Goal: Complete application form: Complete application form

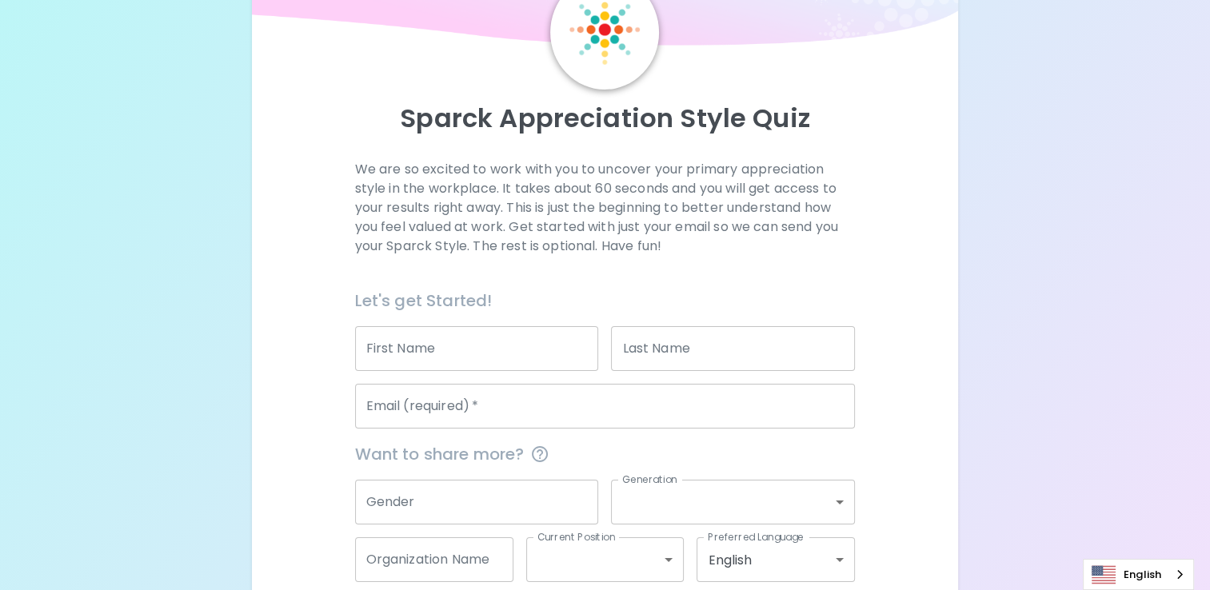
scroll to position [117, 0]
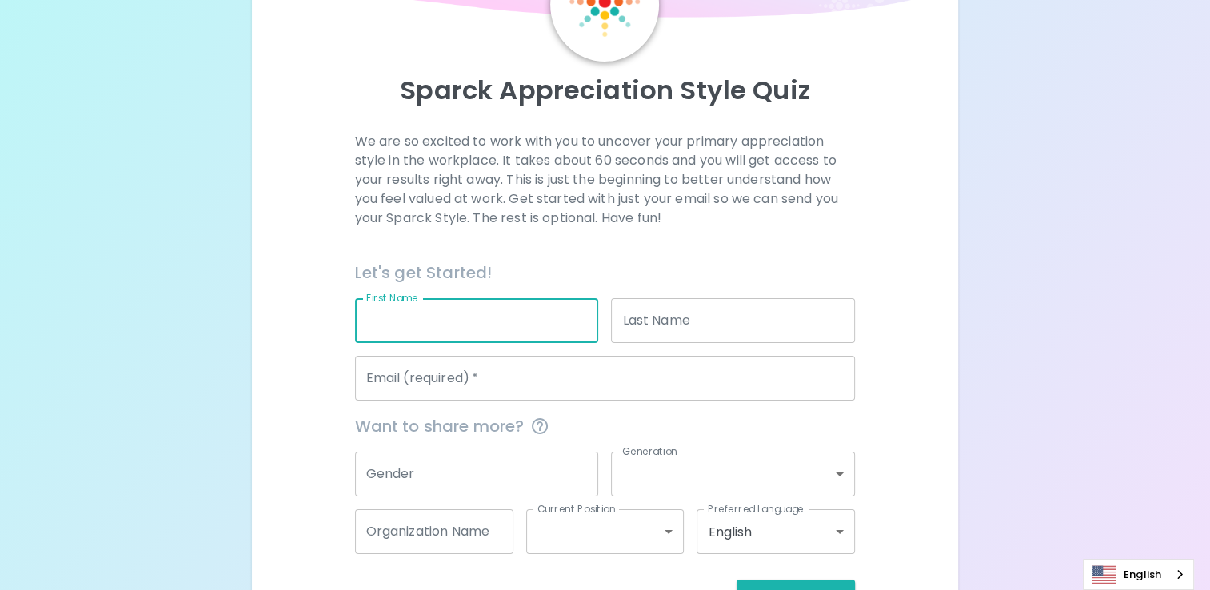
click at [497, 316] on input "First Name" at bounding box center [477, 320] width 244 height 45
type input "Savannah"
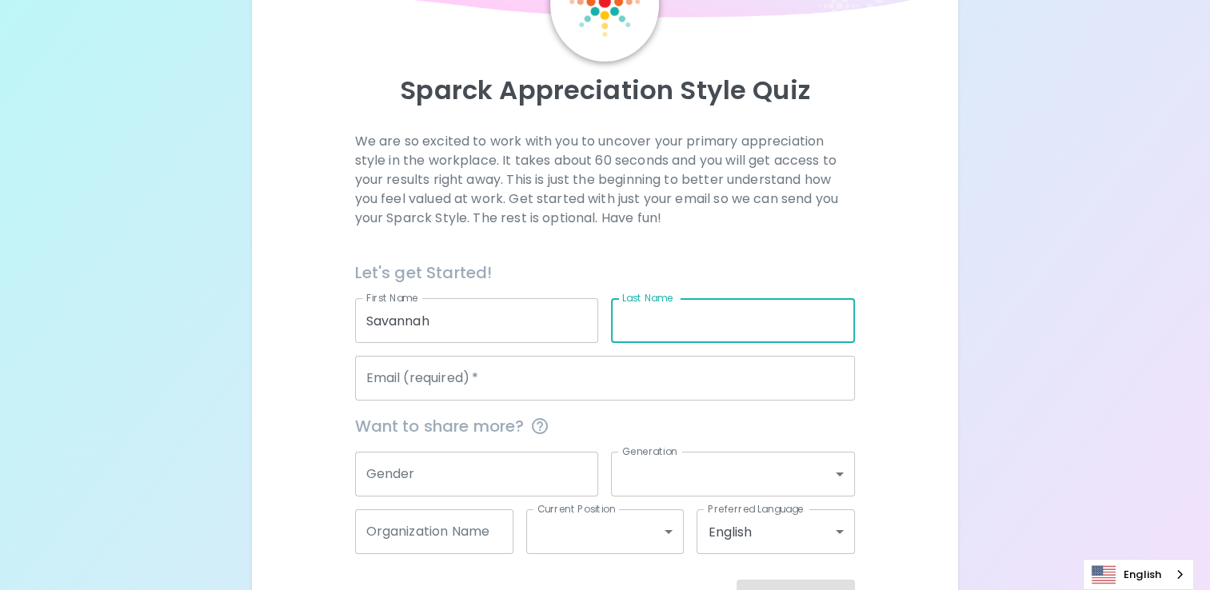
click at [724, 305] on input "Last Name" at bounding box center [733, 320] width 244 height 45
type input "[GEOGRAPHIC_DATA]"
click at [517, 353] on div "Email (required)   * Email (required)   *" at bounding box center [598, 372] width 513 height 58
click at [521, 366] on input "Email (required)   *" at bounding box center [605, 378] width 501 height 45
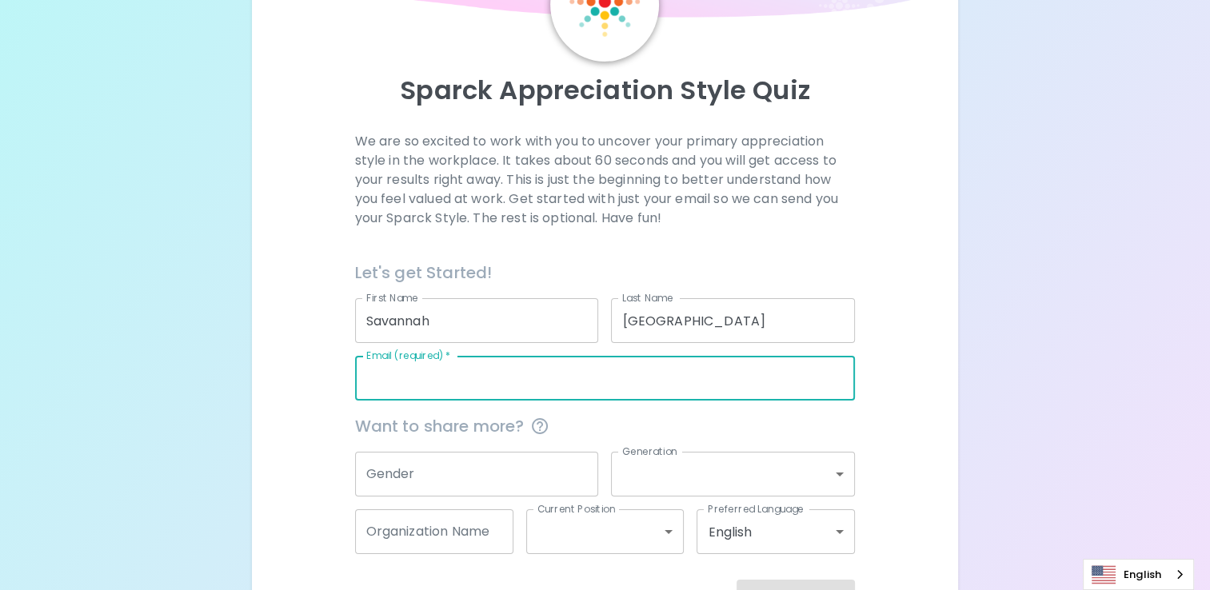
type input "[EMAIL_ADDRESS][DOMAIN_NAME]"
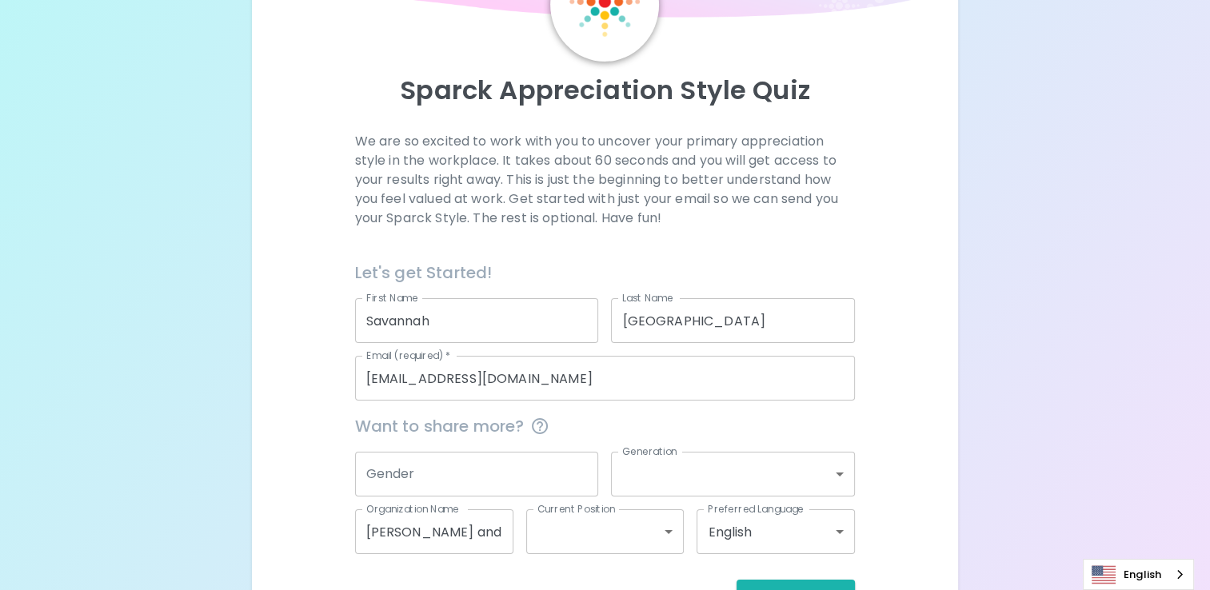
click at [328, 353] on div "We are so excited to work with you to uncover your primary appreciation style i…" at bounding box center [605, 372] width 668 height 481
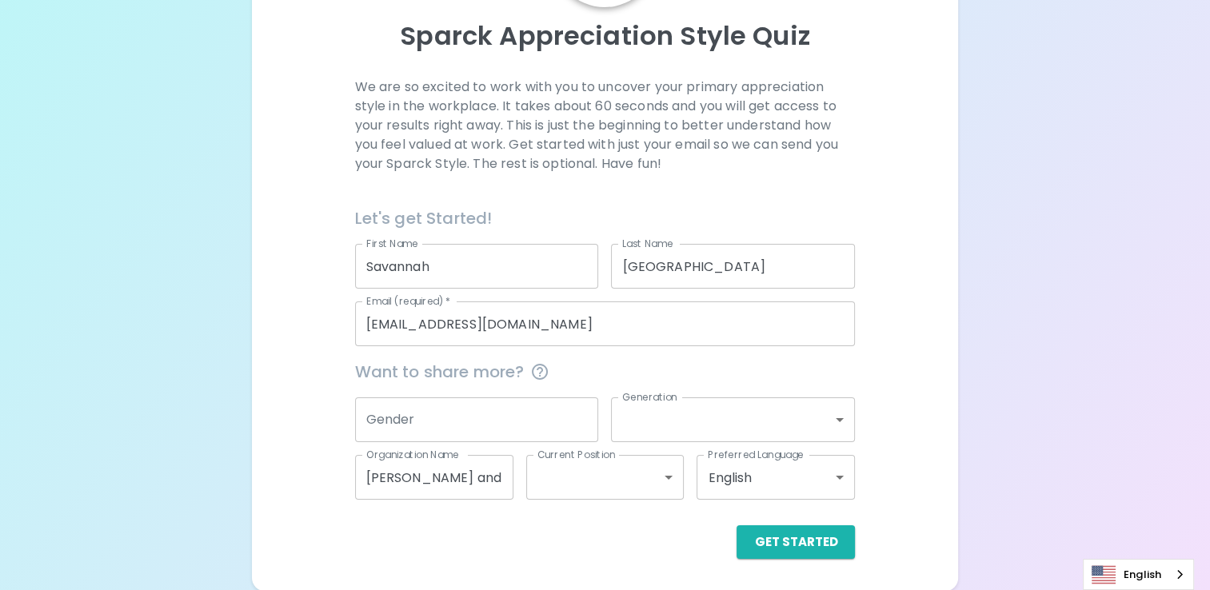
click at [445, 471] on input "[PERSON_NAME] and [PERSON_NAME] College of Nursing: [US_STATE][GEOGRAPHIC_DATA]" at bounding box center [434, 477] width 158 height 45
drag, startPoint x: 474, startPoint y: 471, endPoint x: 337, endPoint y: 482, distance: 138.0
click at [337, 482] on div "We are so excited to work with you to uncover your primary appreciation style i…" at bounding box center [605, 318] width 668 height 481
type input "o"
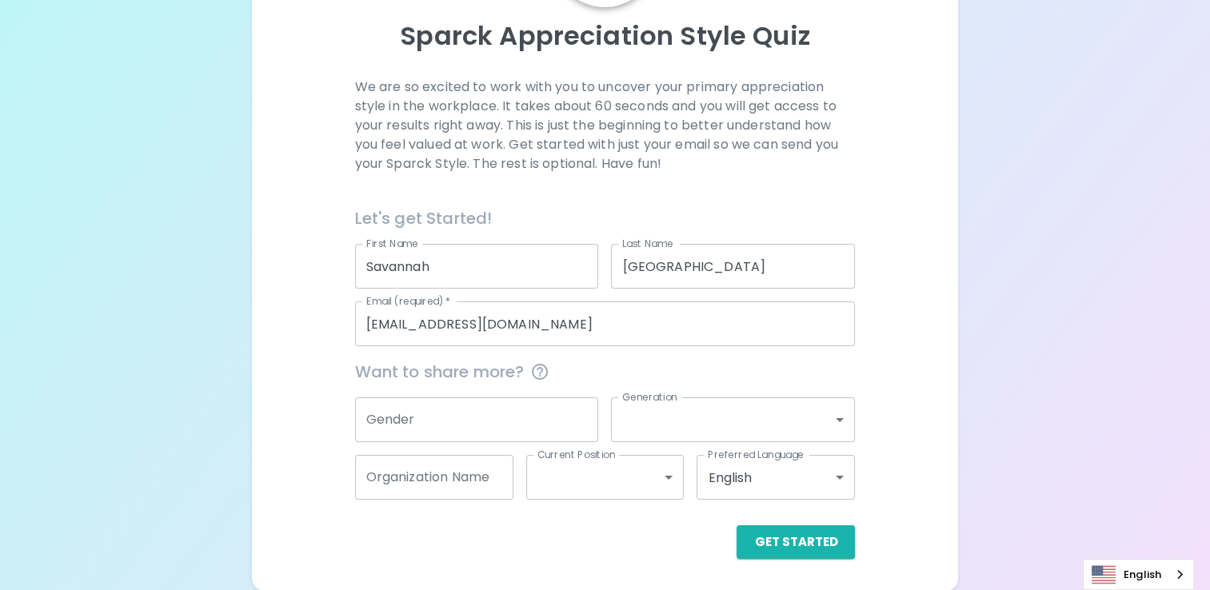
click at [337, 482] on div "We are so excited to work with you to uncover your primary appreciation style i…" at bounding box center [605, 318] width 668 height 481
click at [812, 538] on button "Get Started" at bounding box center [796, 542] width 118 height 34
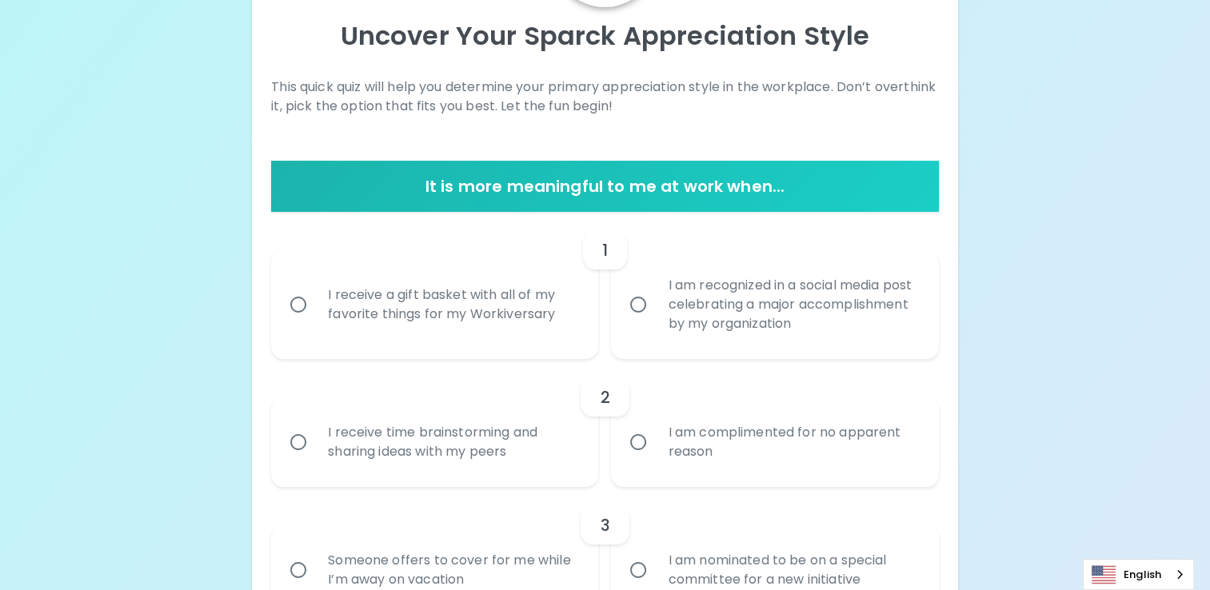
click at [298, 299] on input "I receive a gift basket with all of my favorite things for my Workiversary" at bounding box center [299, 305] width 34 height 34
radio input "true"
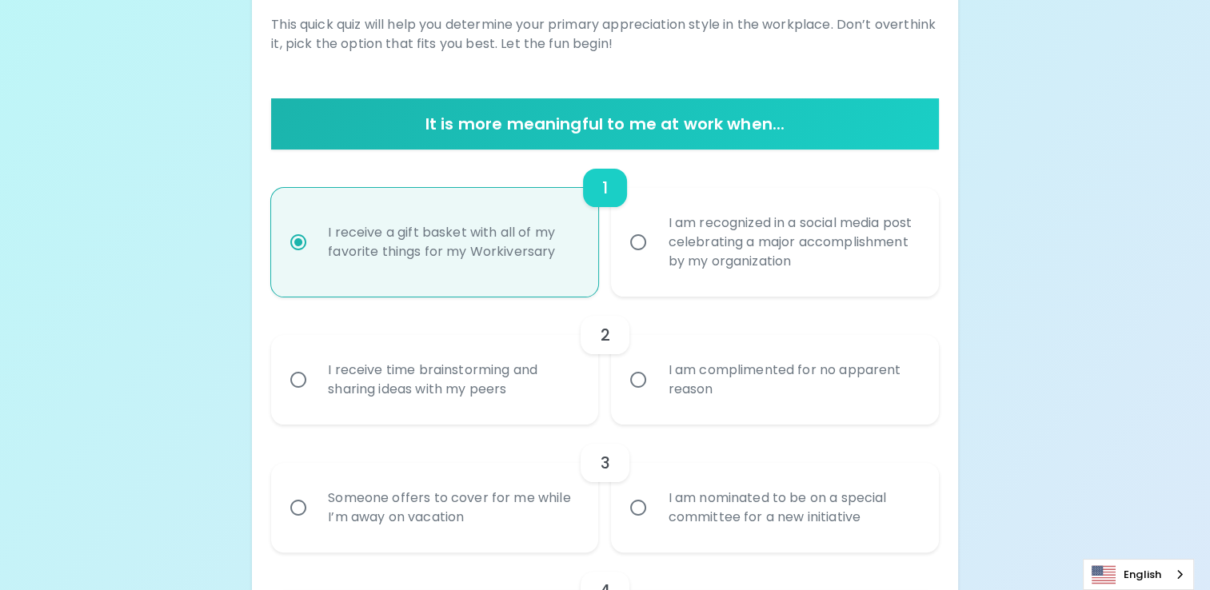
scroll to position [299, 0]
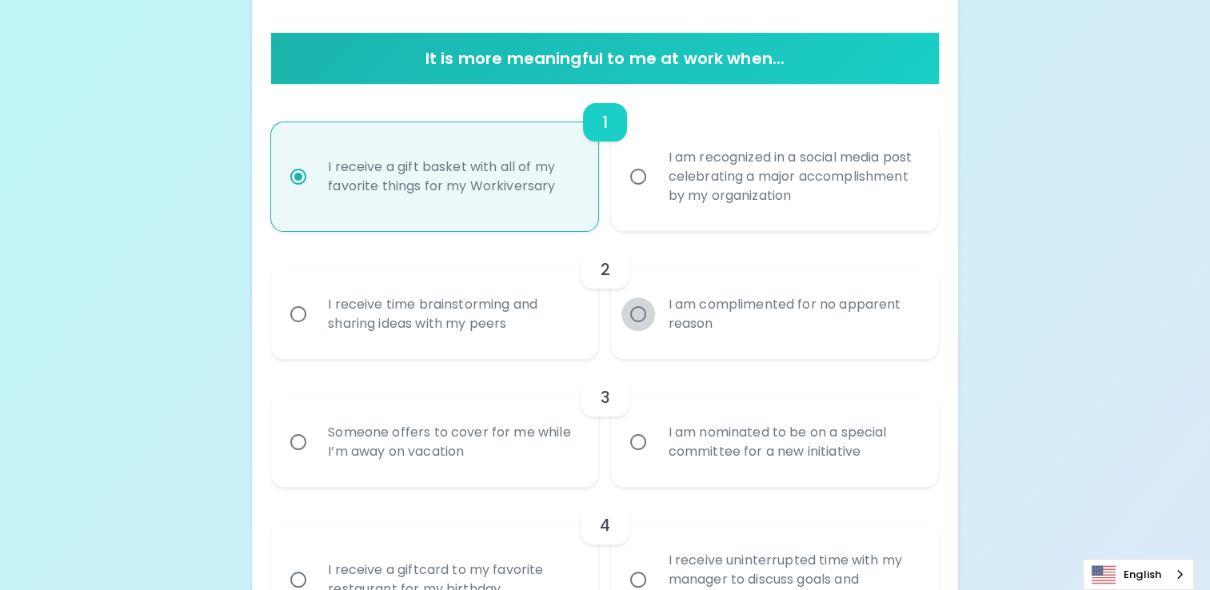
click at [624, 319] on input "I am complimented for no apparent reason" at bounding box center [638, 315] width 34 height 34
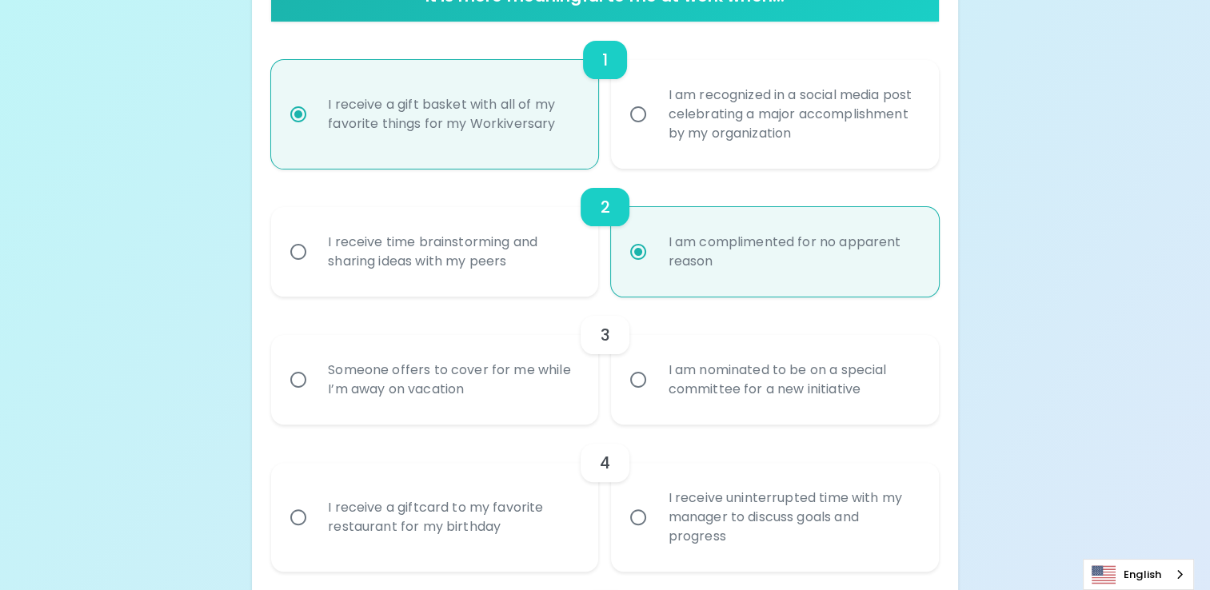
scroll to position [427, 0]
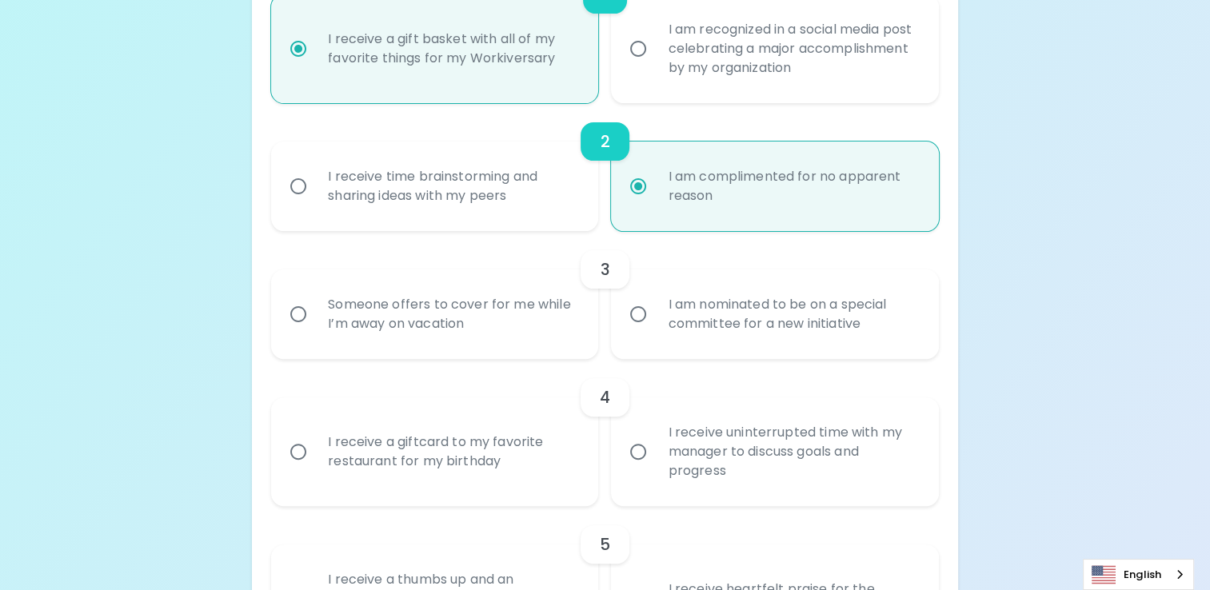
radio input "true"
click at [624, 319] on input "I am nominated to be on a special committee for a new initiative" at bounding box center [638, 315] width 34 height 34
radio input "false"
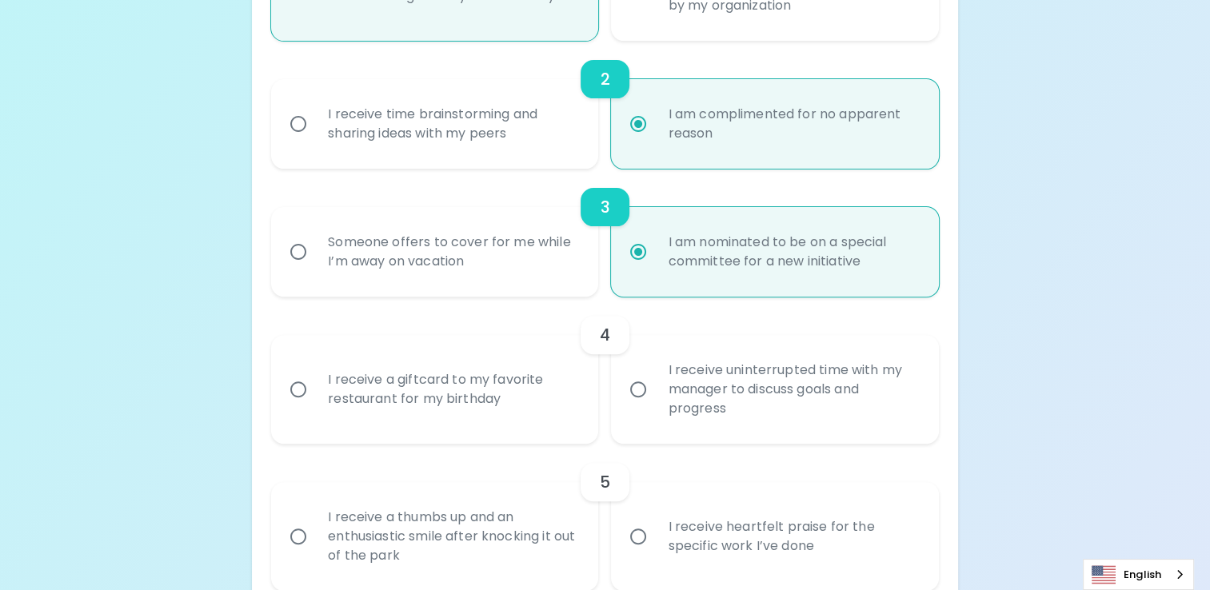
scroll to position [555, 0]
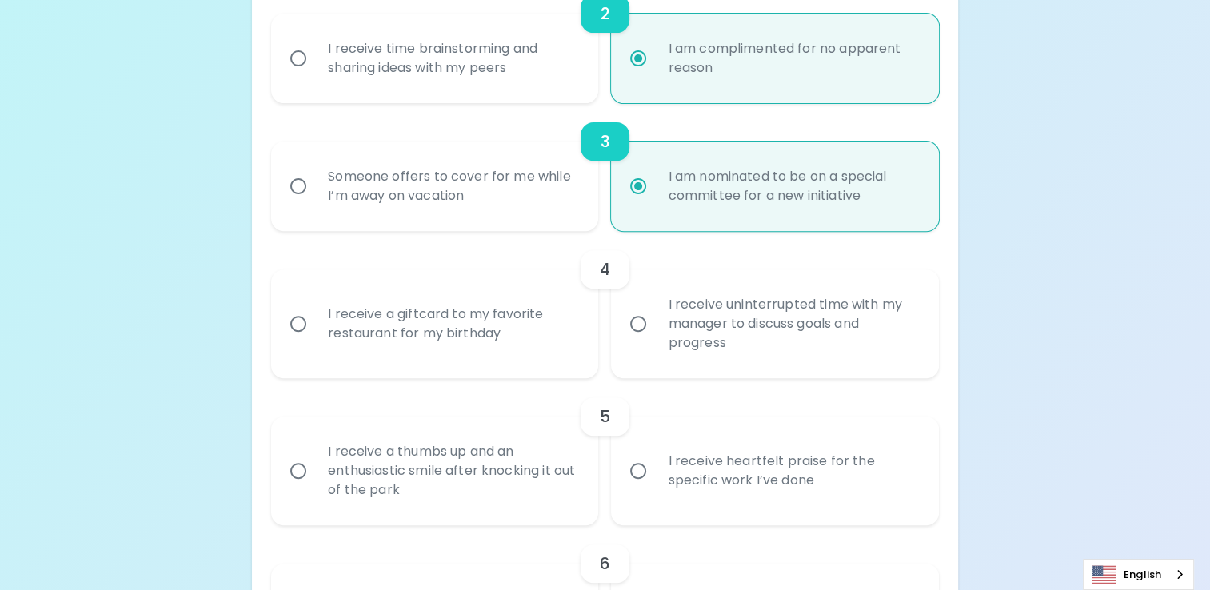
radio input "true"
click at [486, 331] on div "I receive a giftcard to my favorite restaurant for my birthday" at bounding box center [452, 324] width 274 height 77
click at [315, 331] on input "I receive a giftcard to my favorite restaurant for my birthday" at bounding box center [299, 324] width 34 height 34
radio input "false"
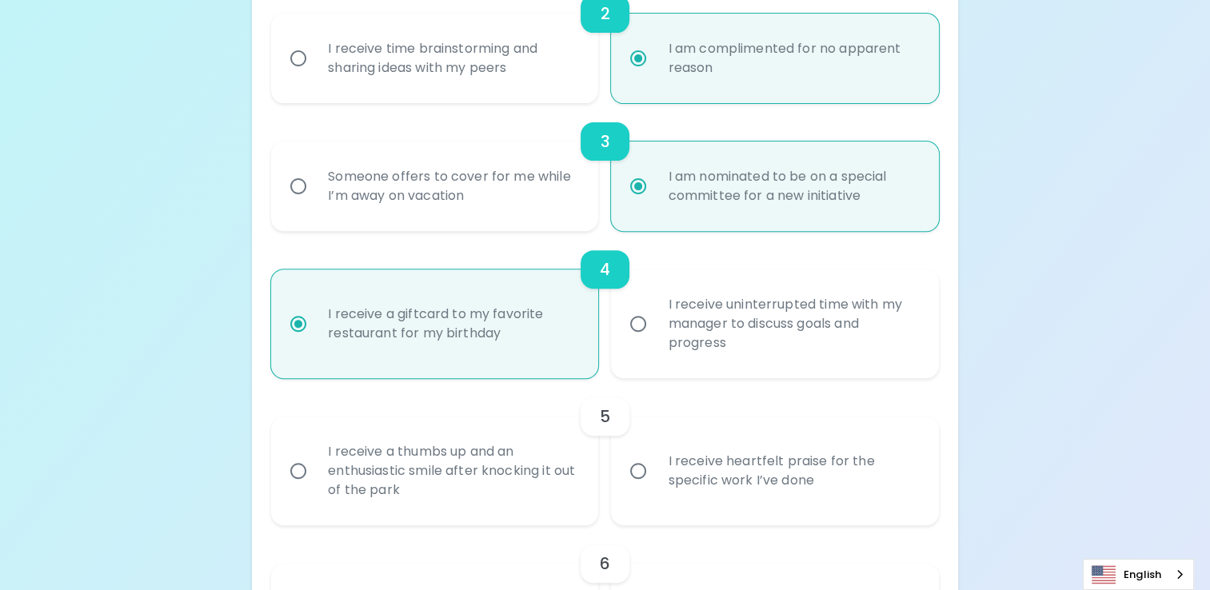
scroll to position [683, 0]
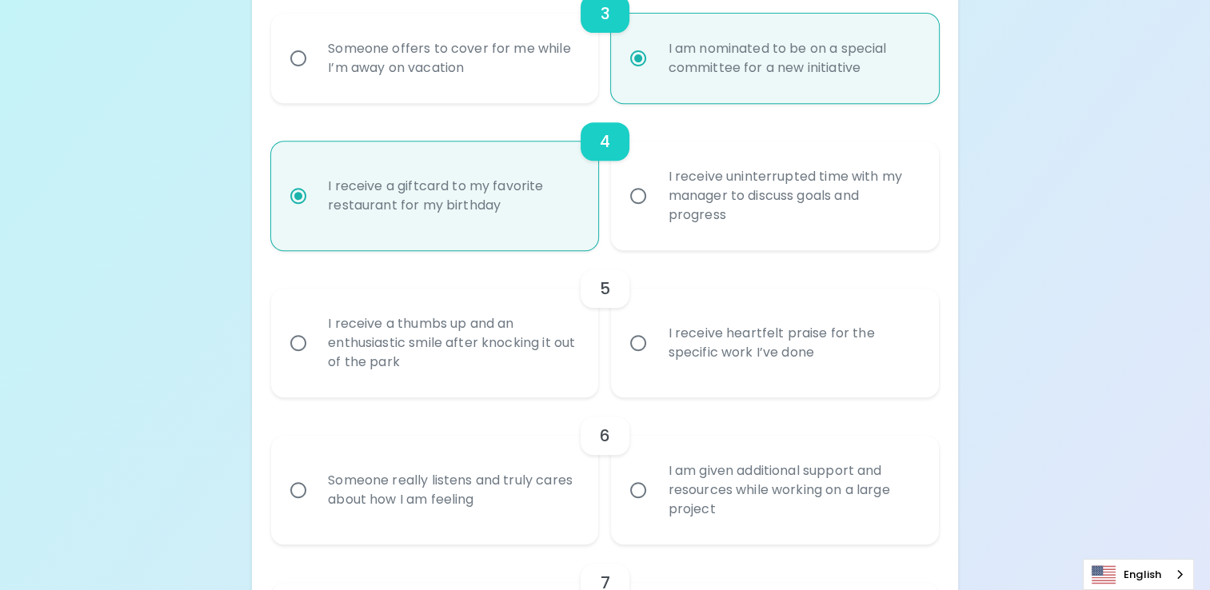
radio input "true"
click at [662, 353] on div "I receive heartfelt praise for the specific work I’ve done" at bounding box center [792, 343] width 274 height 77
click at [655, 353] on input "I receive heartfelt praise for the specific work I’ve done" at bounding box center [638, 343] width 34 height 34
radio input "false"
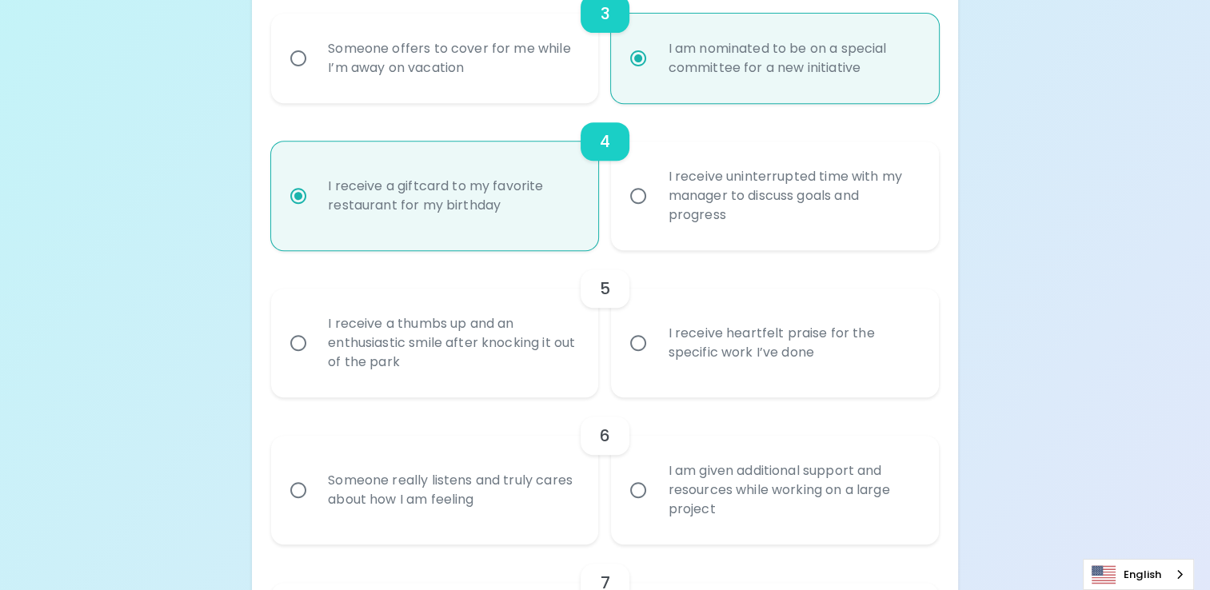
radio input "false"
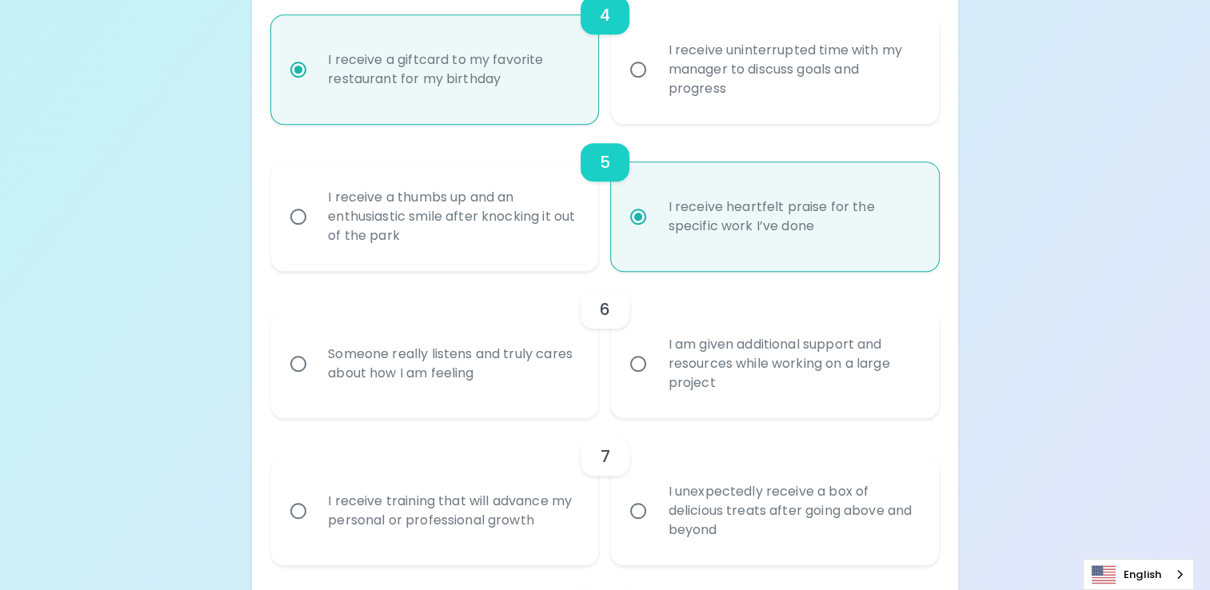
scroll to position [811, 0]
radio input "true"
click at [472, 382] on div "Someone really listens and truly cares about how I am feeling" at bounding box center [452, 362] width 274 height 77
click at [315, 379] on input "Someone really listens and truly cares about how I am feeling" at bounding box center [299, 362] width 34 height 34
radio input "false"
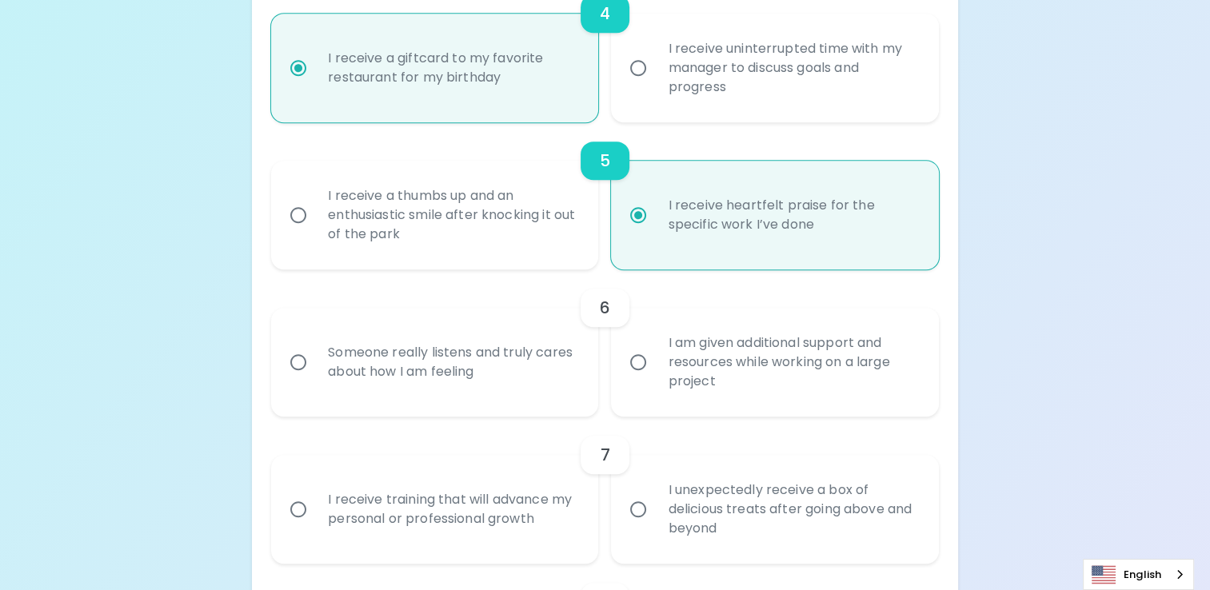
radio input "false"
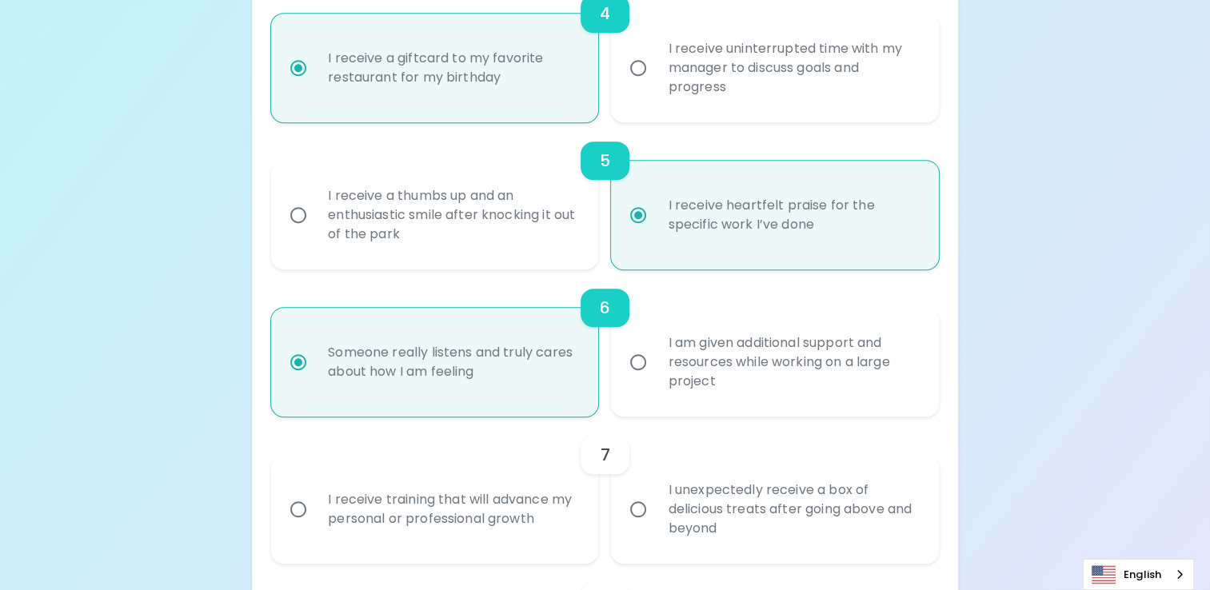
scroll to position [939, 0]
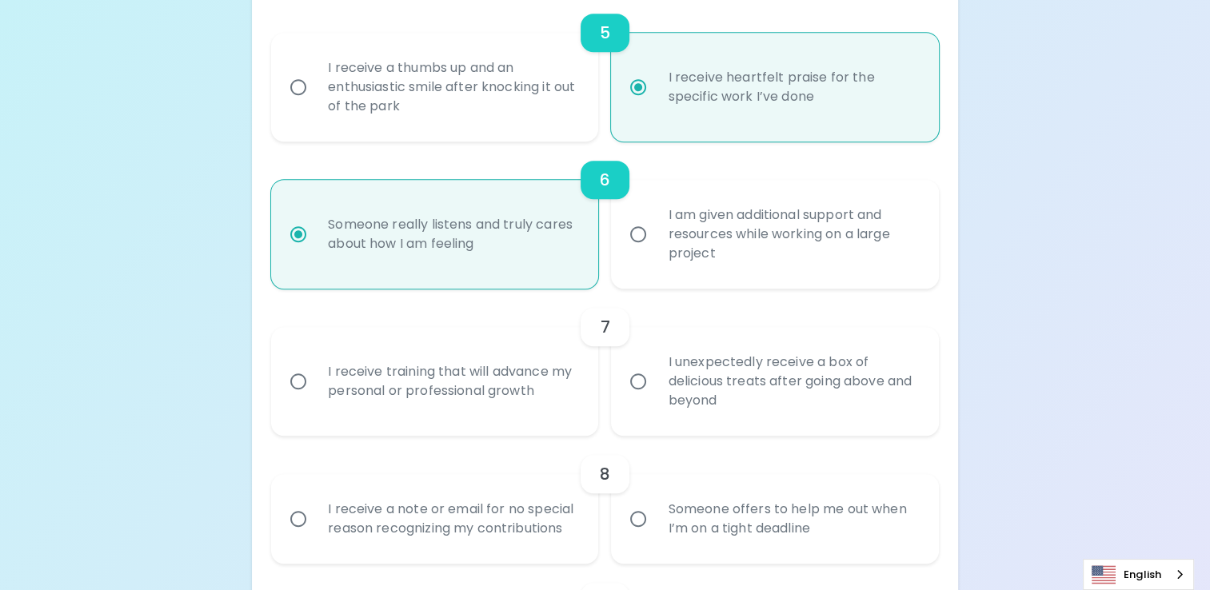
radio input "true"
click at [516, 391] on div "I receive training that will advance my personal or professional growth" at bounding box center [452, 381] width 274 height 77
click at [315, 391] on input "I receive training that will advance my personal or professional growth" at bounding box center [299, 382] width 34 height 34
radio input "false"
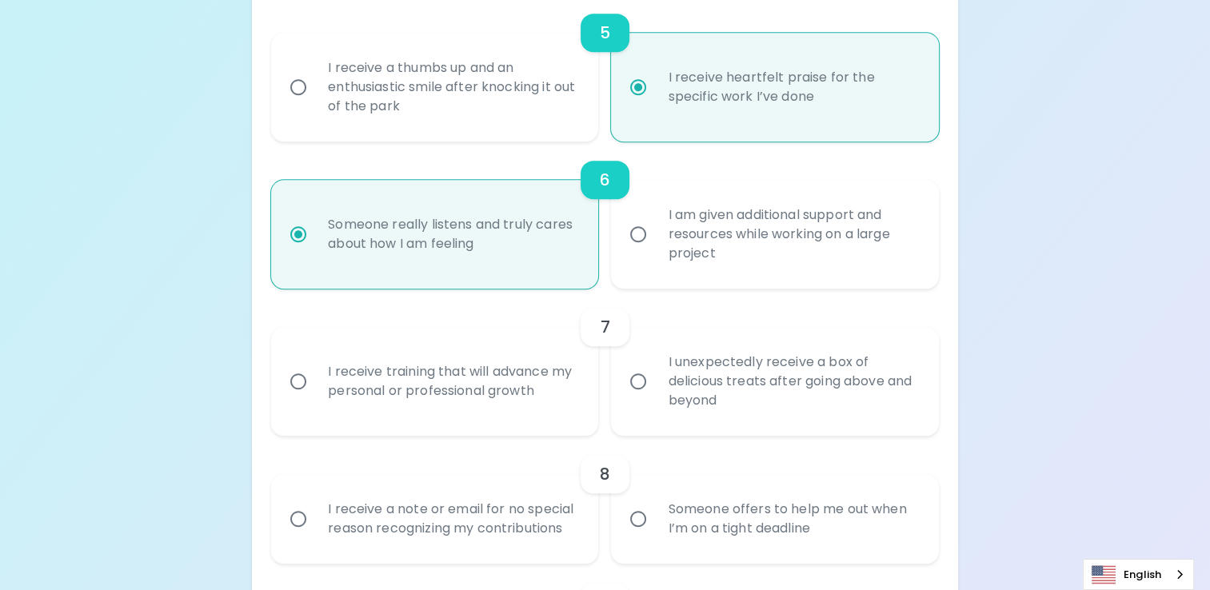
radio input "false"
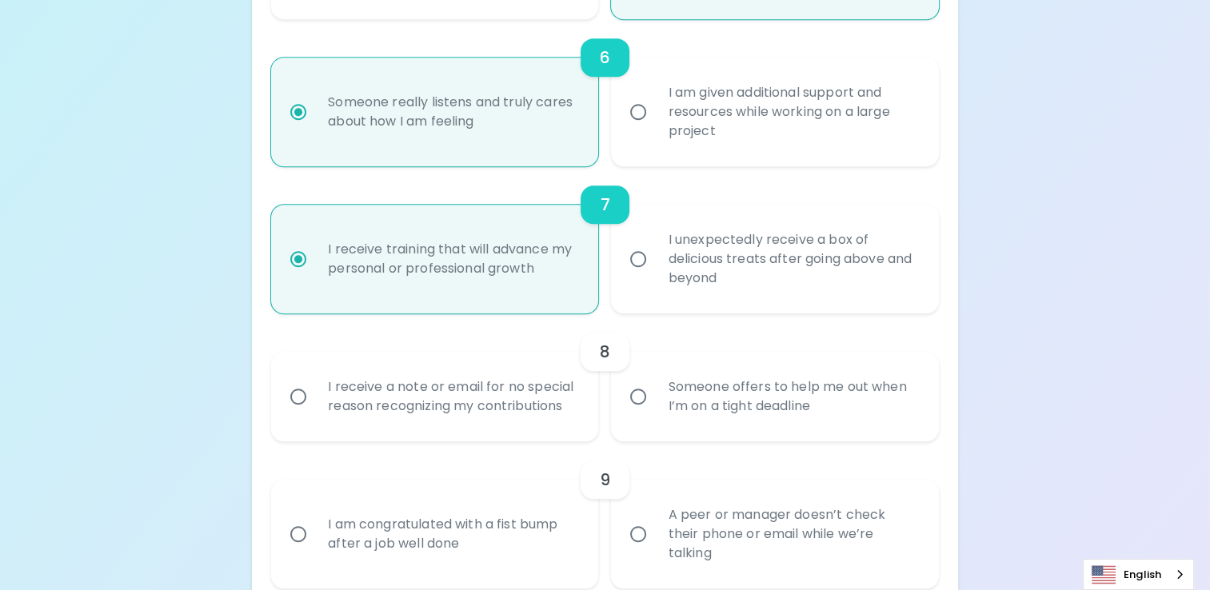
scroll to position [1067, 0]
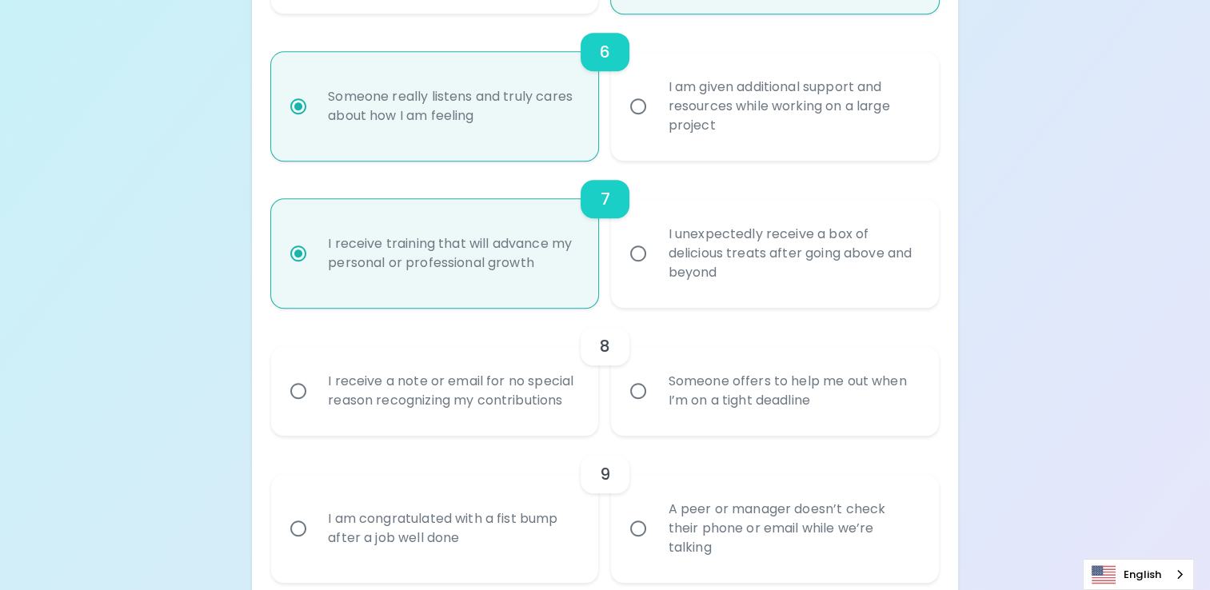
radio input "true"
click at [456, 402] on div "I receive a note or email for no special reason recognizing my contributions" at bounding box center [452, 391] width 274 height 77
click at [315, 402] on input "I receive a note or email for no special reason recognizing my contributions" at bounding box center [299, 391] width 34 height 34
radio input "false"
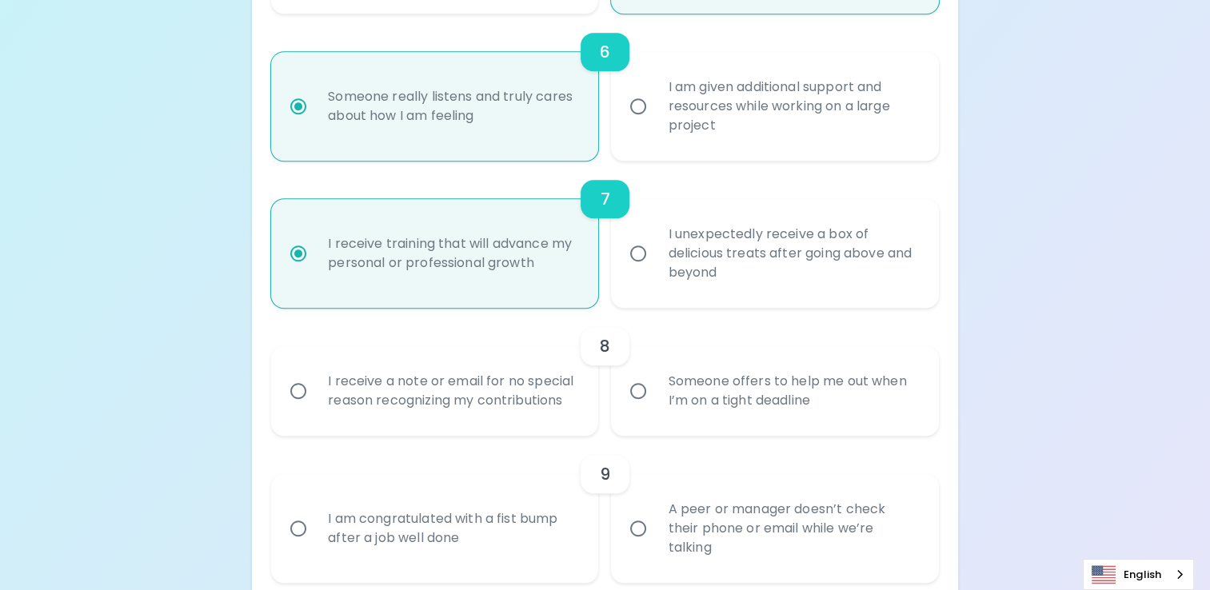
radio input "false"
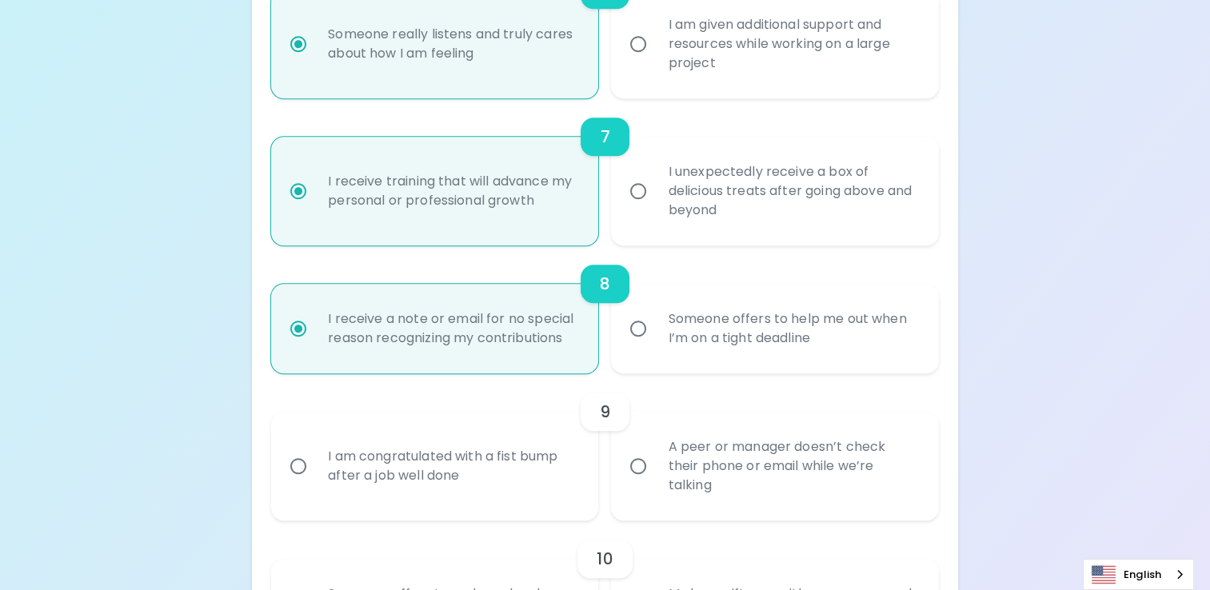
scroll to position [1195, 0]
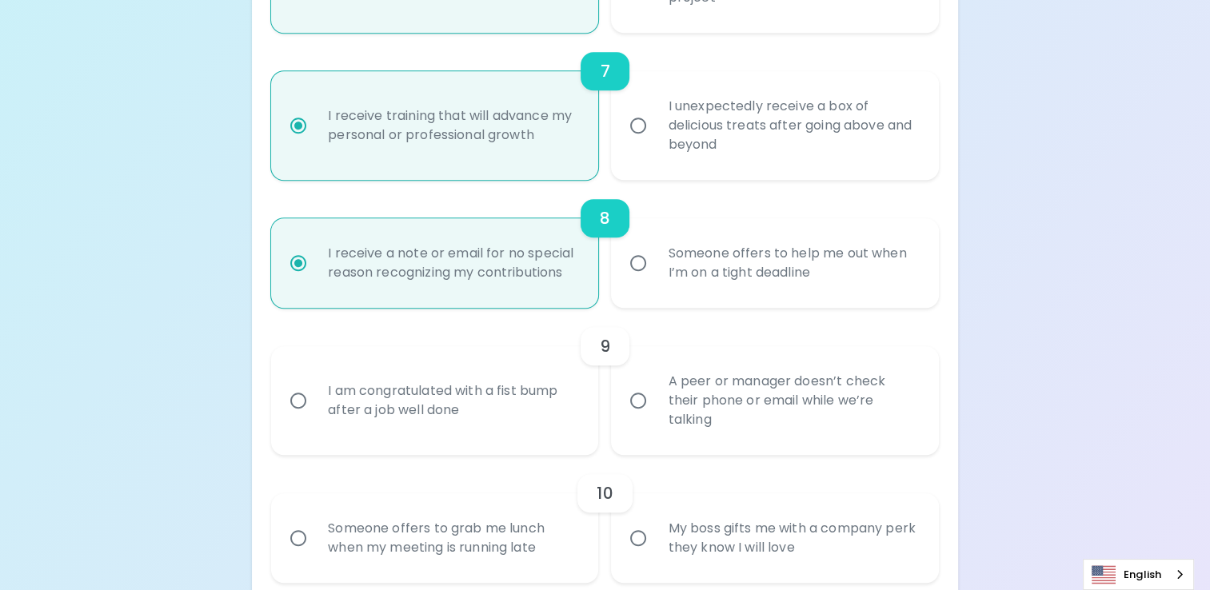
radio input "true"
click at [534, 413] on div "I am congratulated with a fist bump after a job well done" at bounding box center [452, 400] width 274 height 77
click at [315, 413] on input "I am congratulated with a fist bump after a job well done" at bounding box center [299, 401] width 34 height 34
radio input "false"
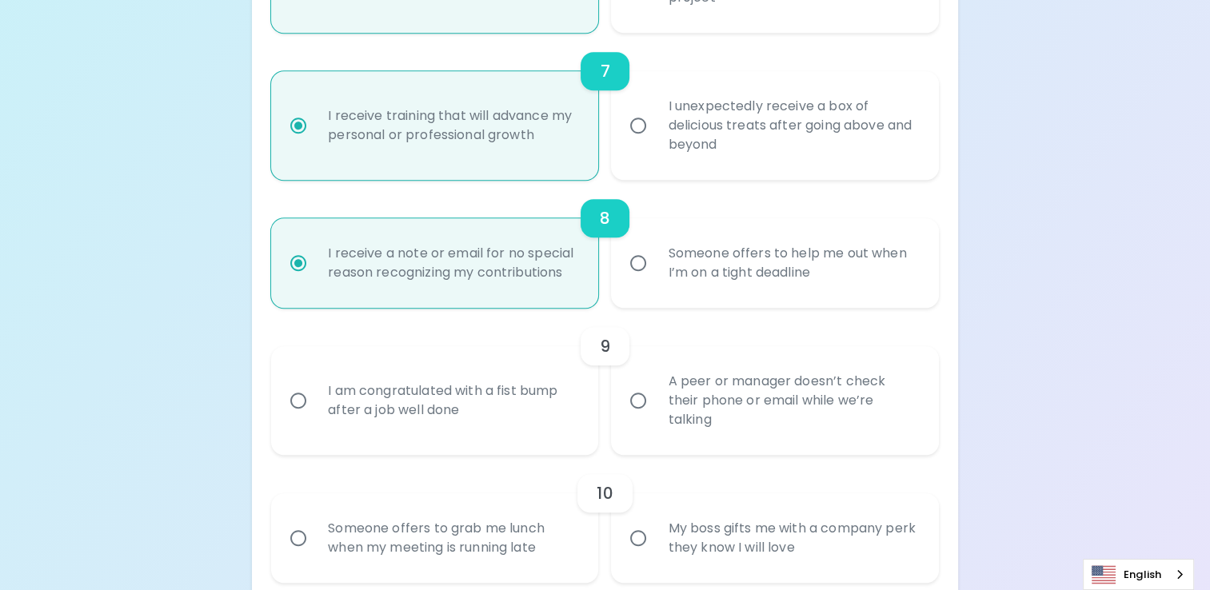
radio input "false"
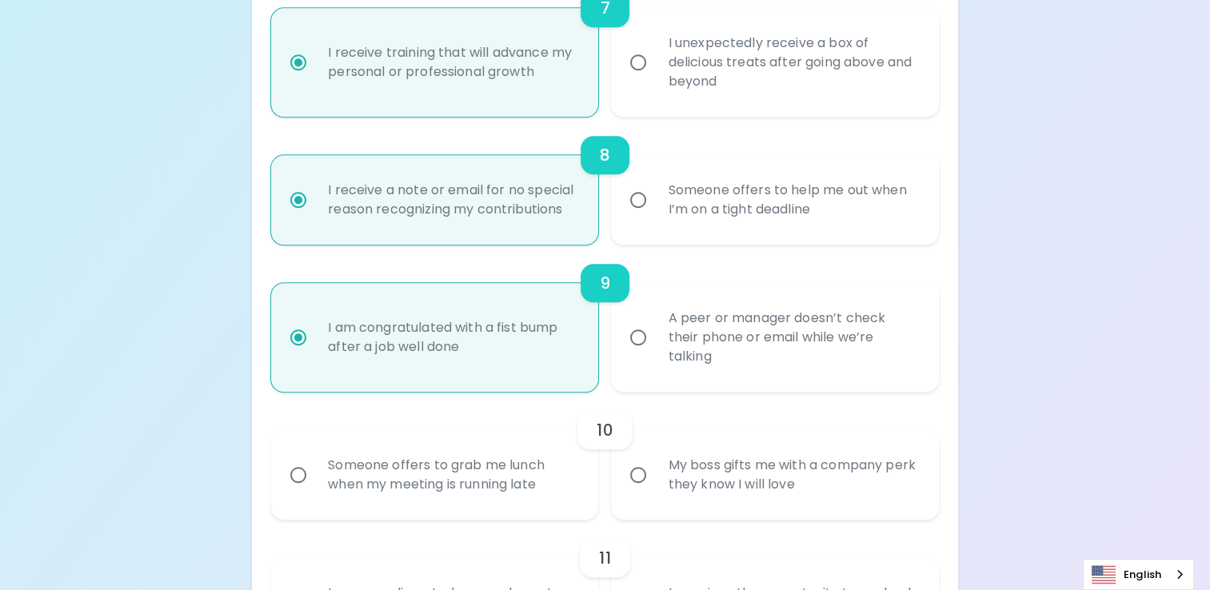
scroll to position [1323, 0]
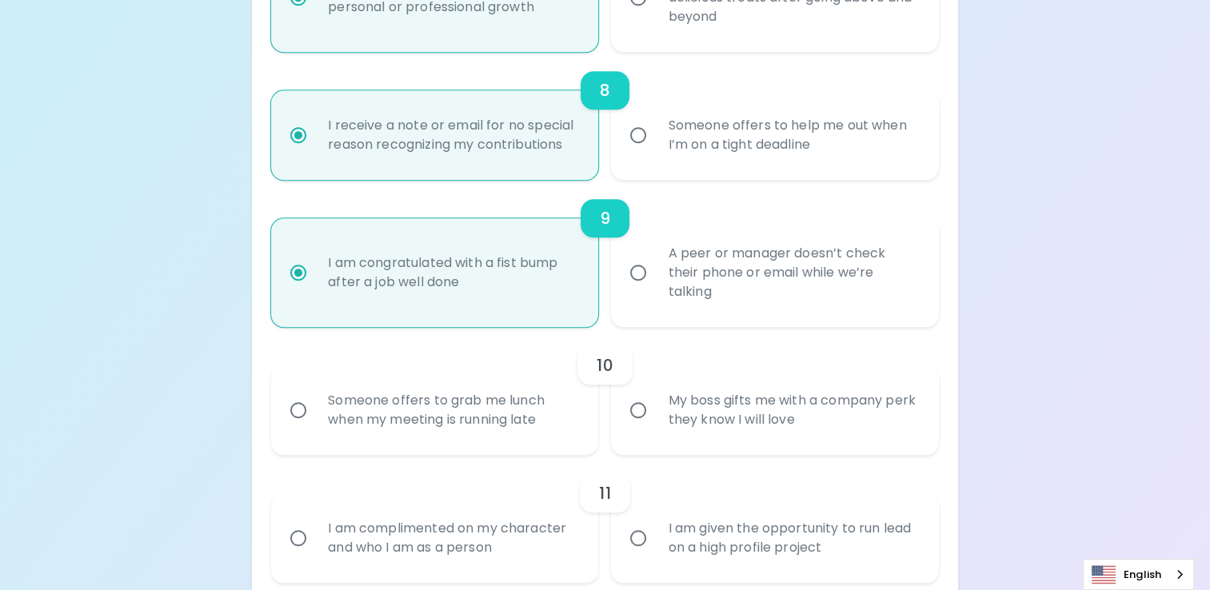
radio input "true"
click at [465, 427] on div "Someone offers to grab me lunch when my meeting is running late" at bounding box center [452, 410] width 274 height 77
click at [315, 427] on input "Someone offers to grab me lunch when my meeting is running late" at bounding box center [299, 410] width 34 height 34
radio input "false"
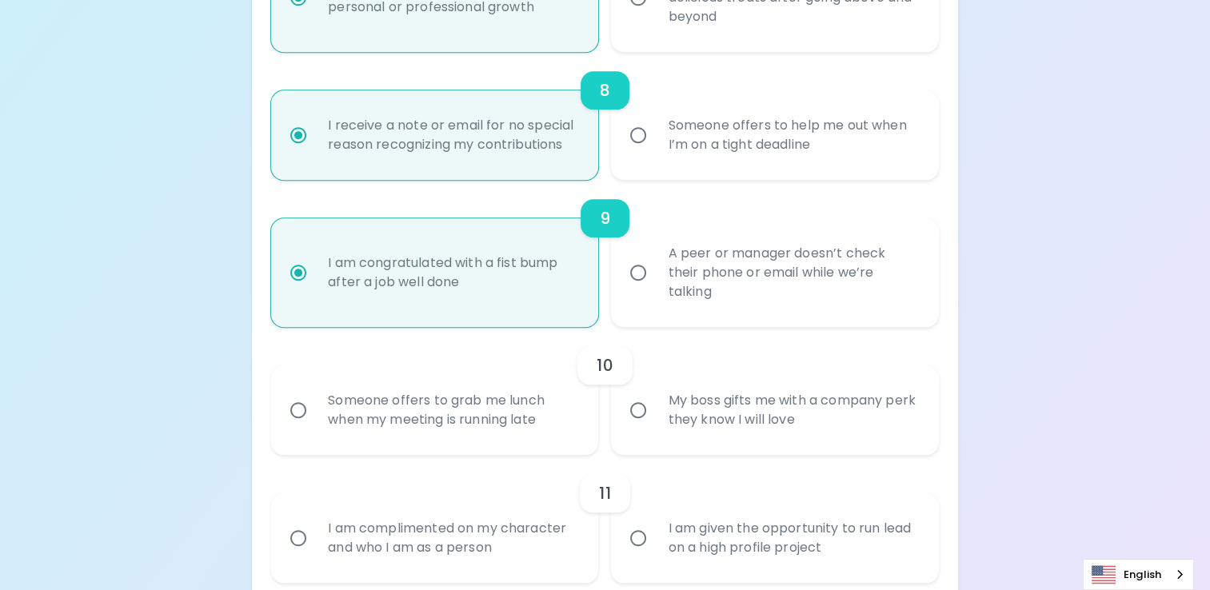
radio input "false"
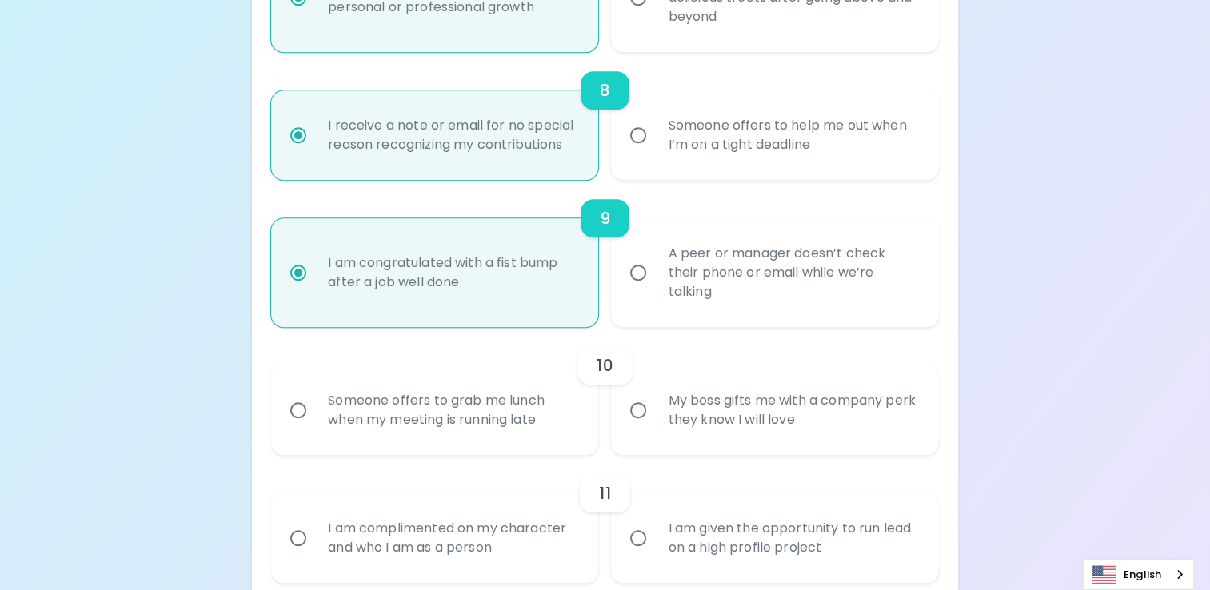
radio input "false"
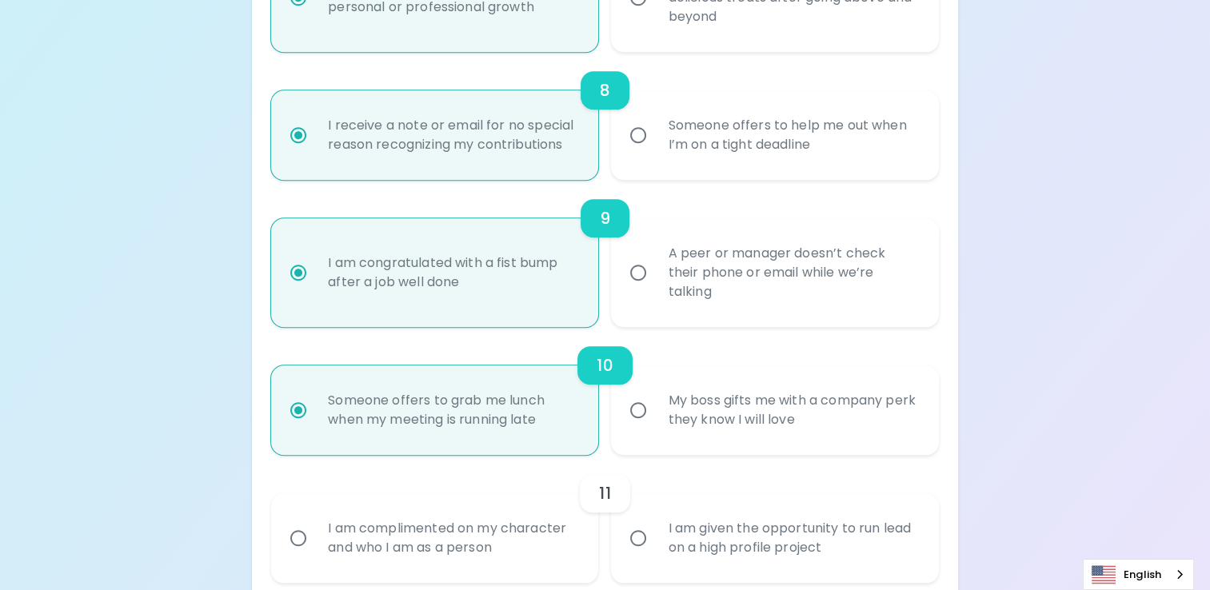
scroll to position [1451, 0]
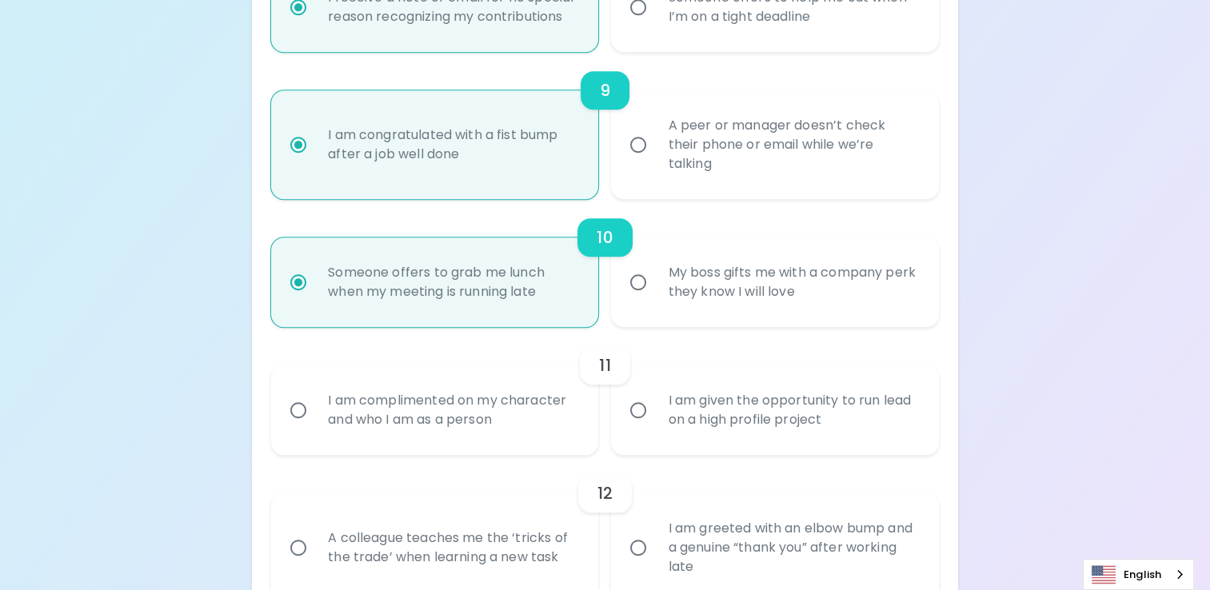
radio input "true"
click at [461, 435] on div "I am complimented on my character and who I am as a person" at bounding box center [452, 410] width 274 height 77
click at [315, 427] on input "I am complimented on my character and who I am as a person" at bounding box center [299, 410] width 34 height 34
radio input "false"
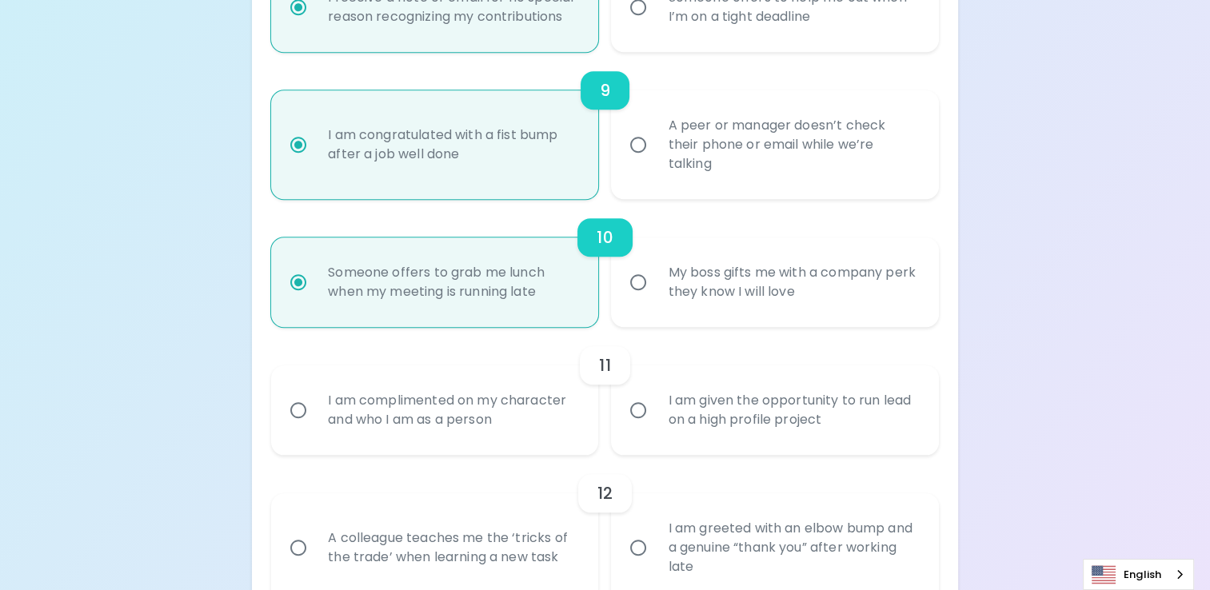
radio input "false"
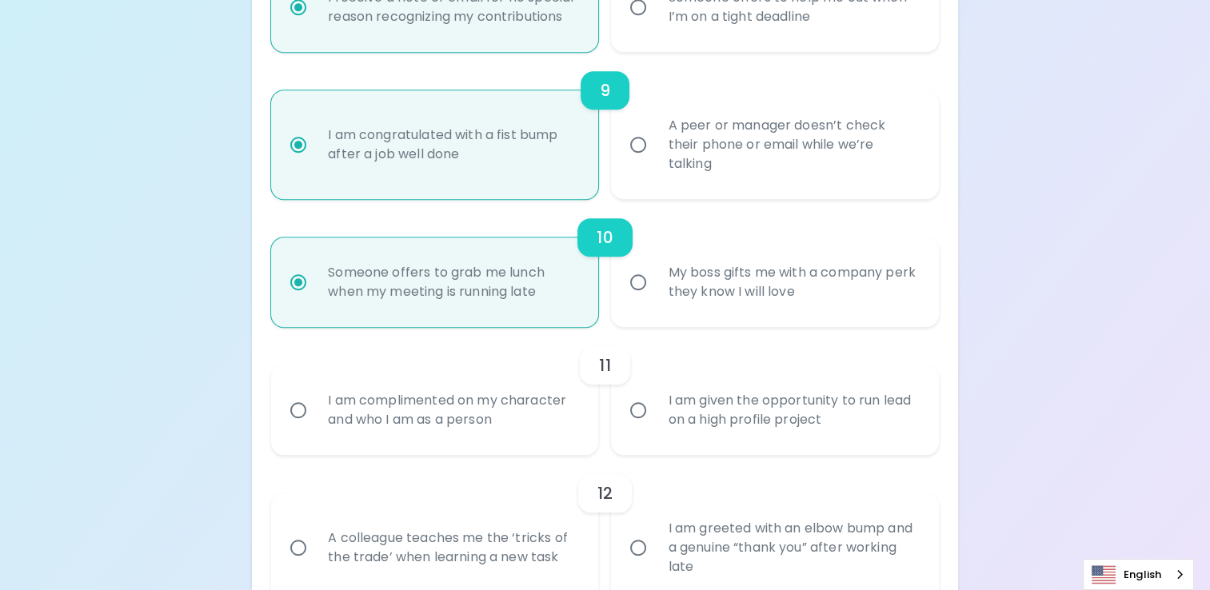
radio input "false"
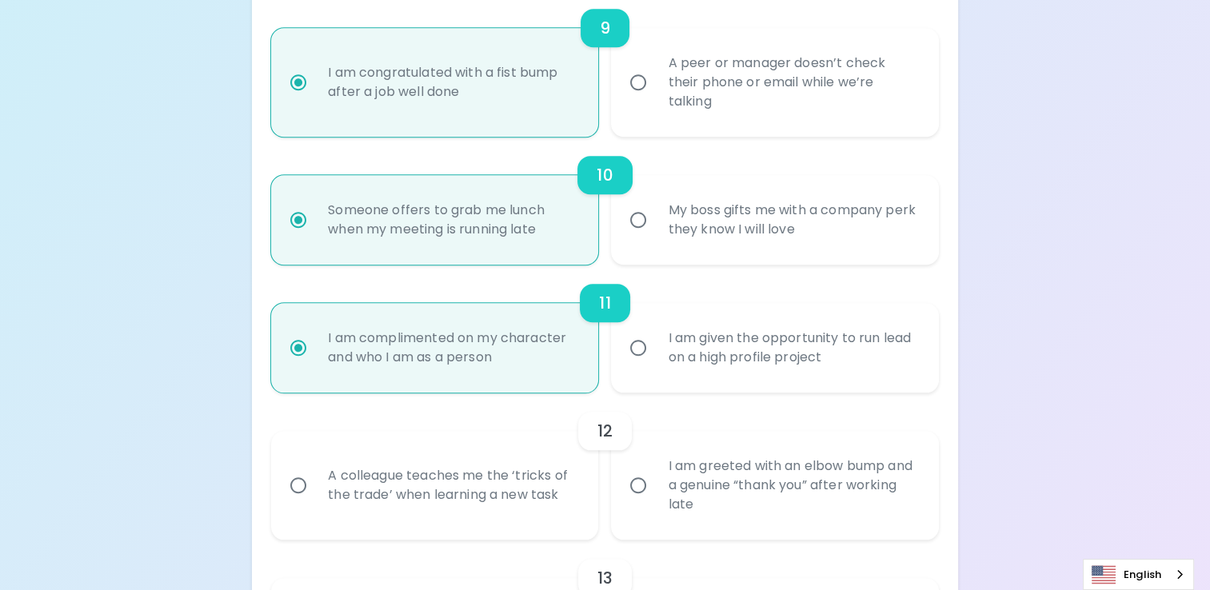
scroll to position [1579, 0]
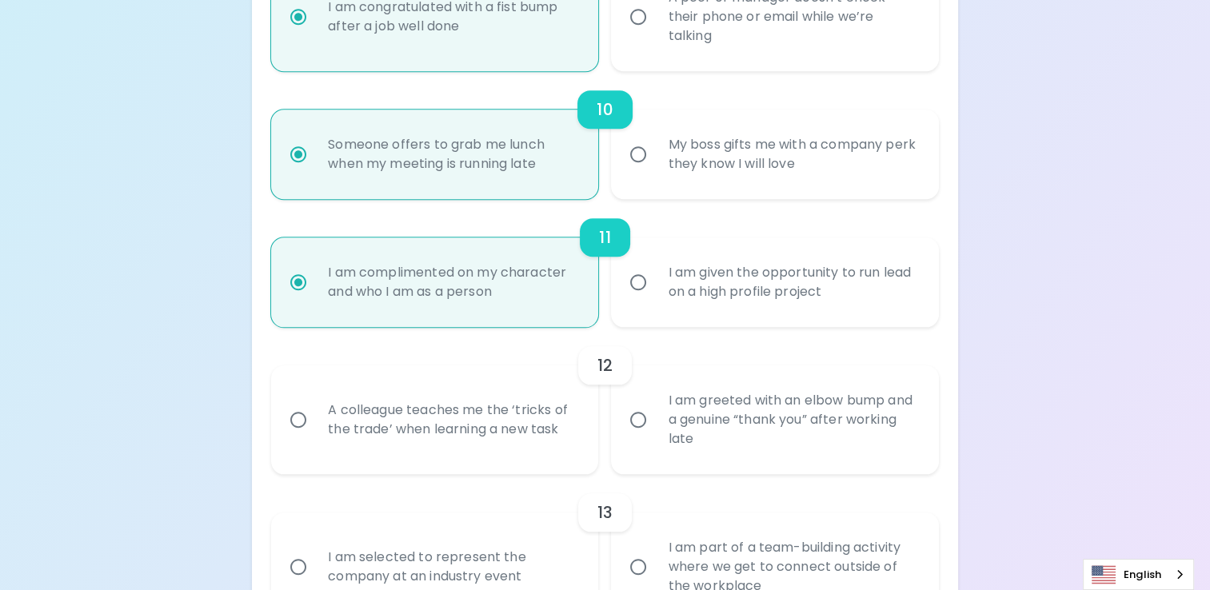
radio input "true"
click at [703, 424] on div "I am greeted with an elbow bump and a genuine “thank you” after working late" at bounding box center [792, 420] width 274 height 96
click at [655, 424] on input "I am greeted with an elbow bump and a genuine “thank you” after working late" at bounding box center [638, 420] width 34 height 34
radio input "false"
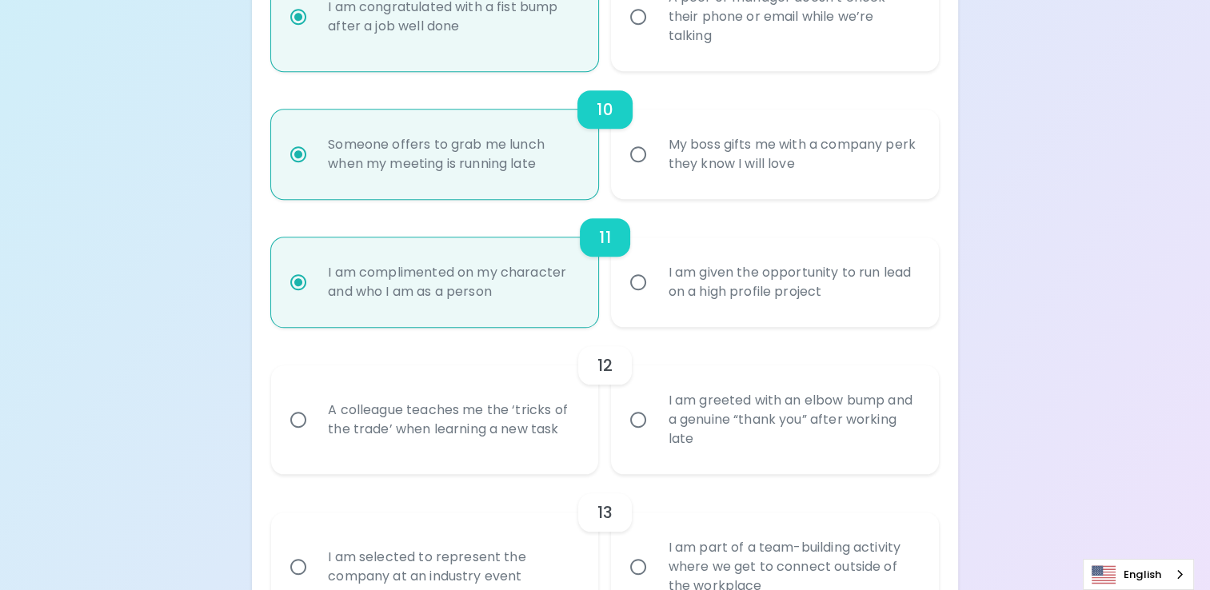
radio input "false"
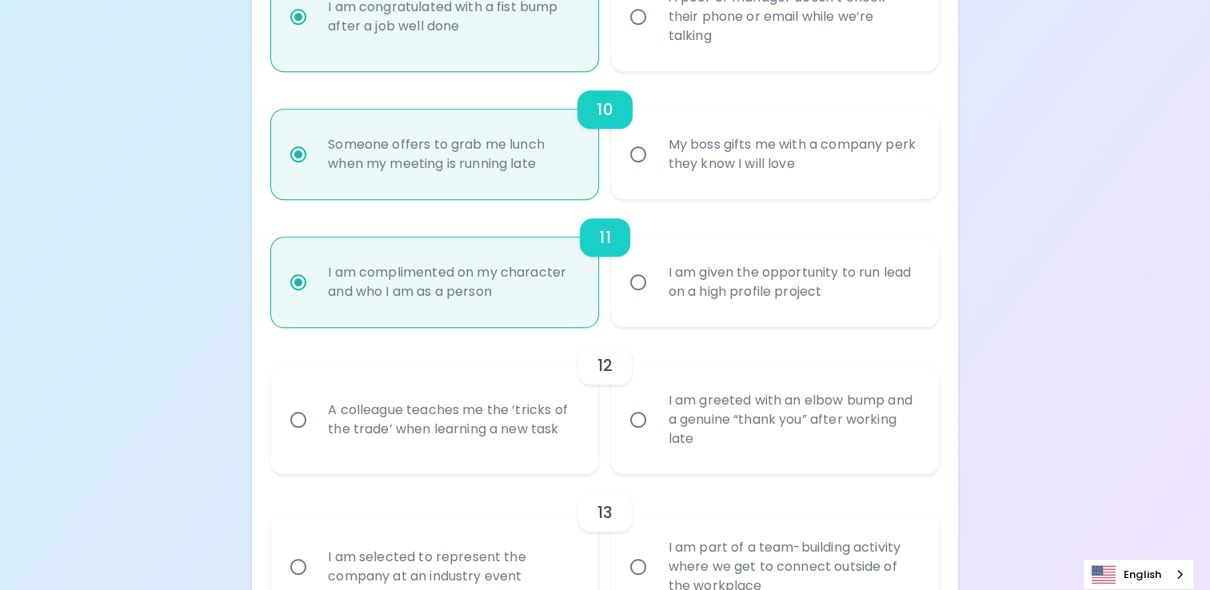
radio input "false"
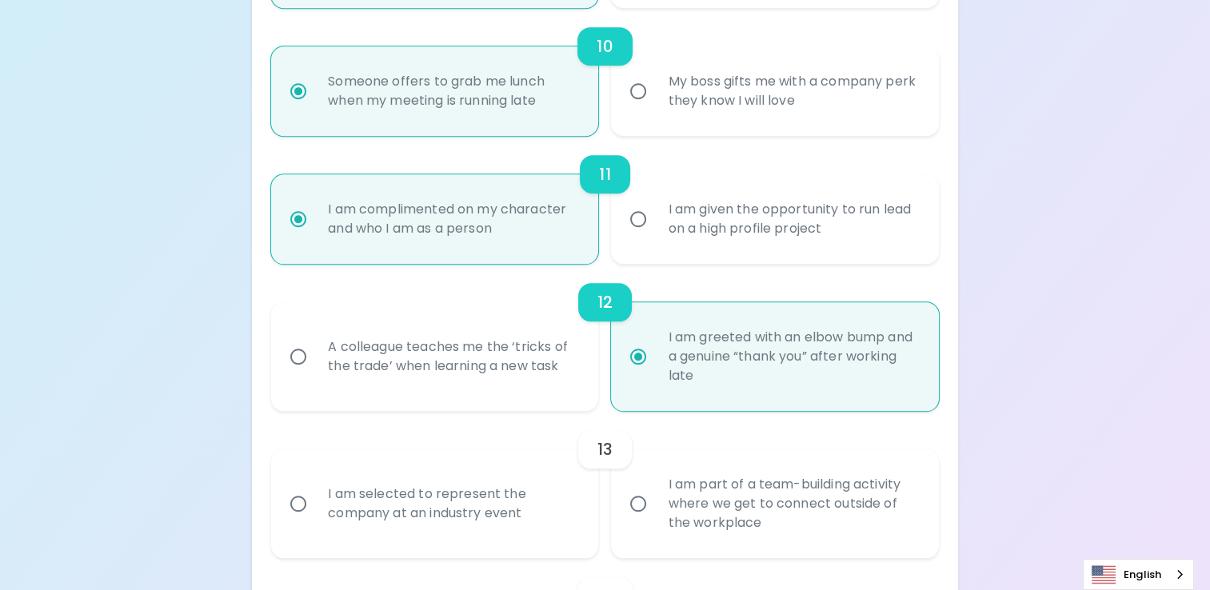
scroll to position [1707, 0]
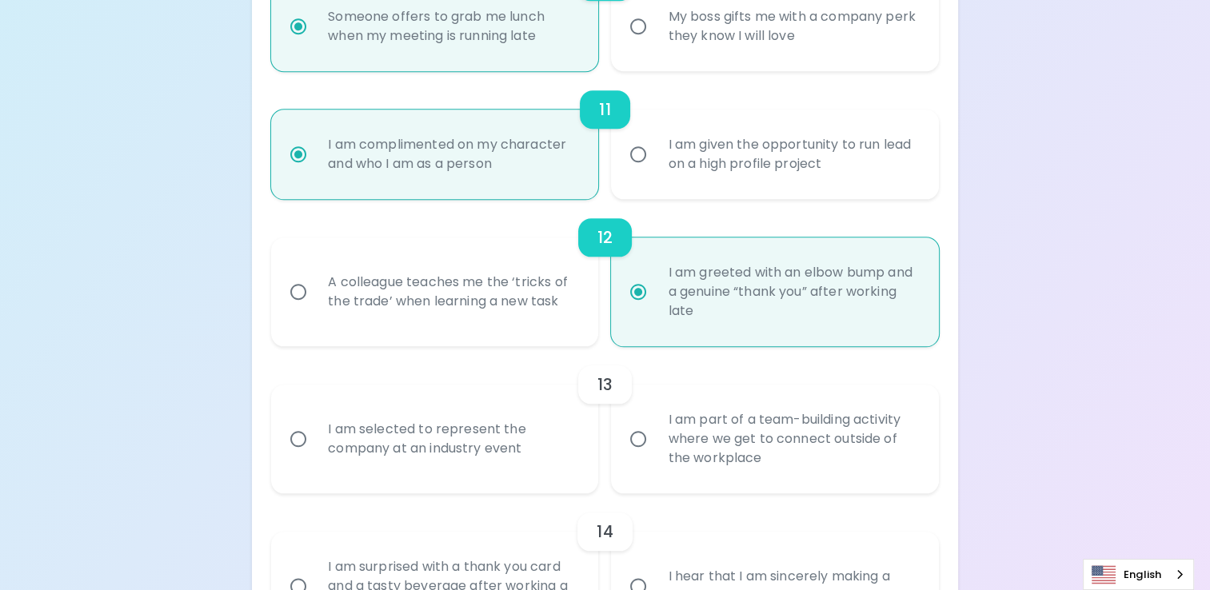
radio input "true"
click at [534, 472] on div "I am selected to represent the company at an industry event" at bounding box center [452, 439] width 274 height 77
click at [315, 456] on input "I am selected to represent the company at an industry event" at bounding box center [299, 439] width 34 height 34
radio input "false"
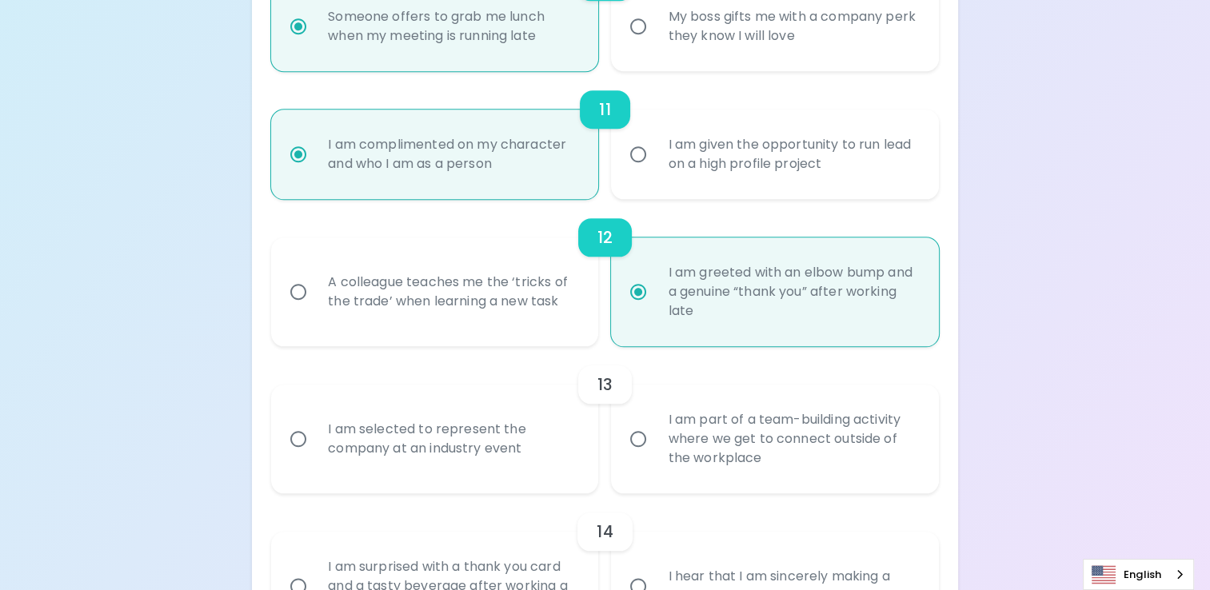
radio input "false"
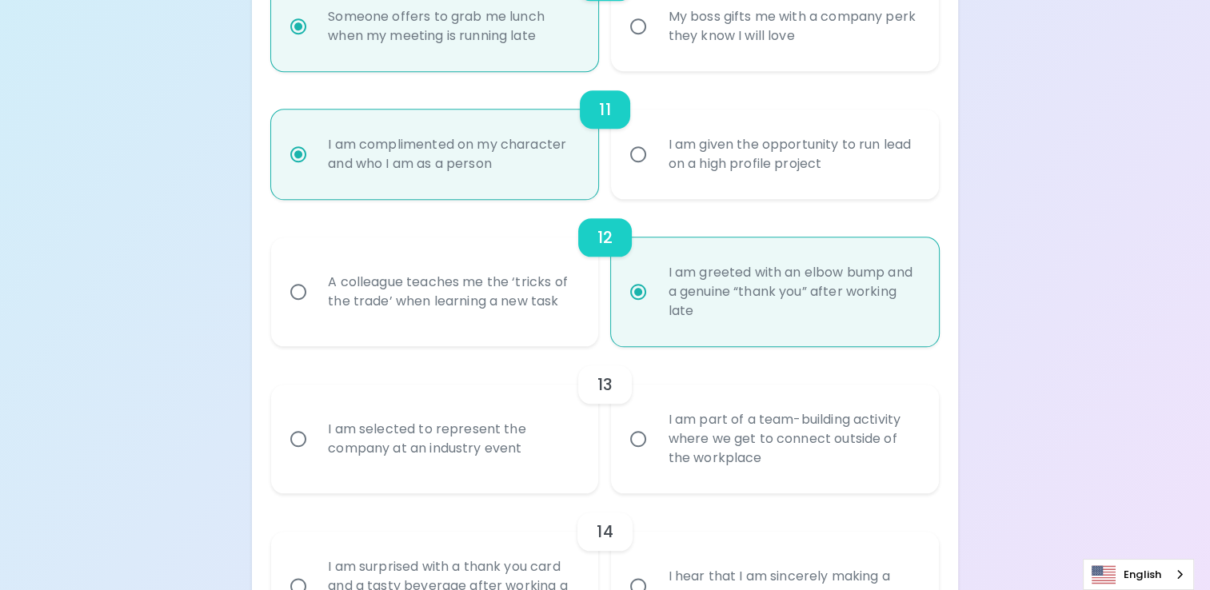
radio input "false"
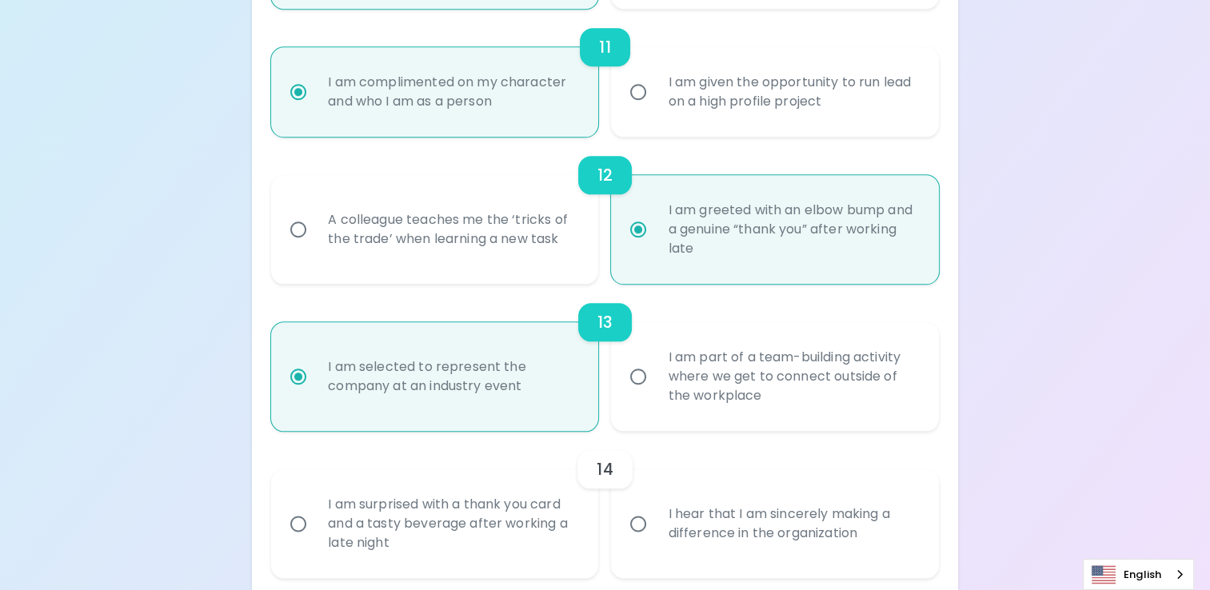
scroll to position [1835, 0]
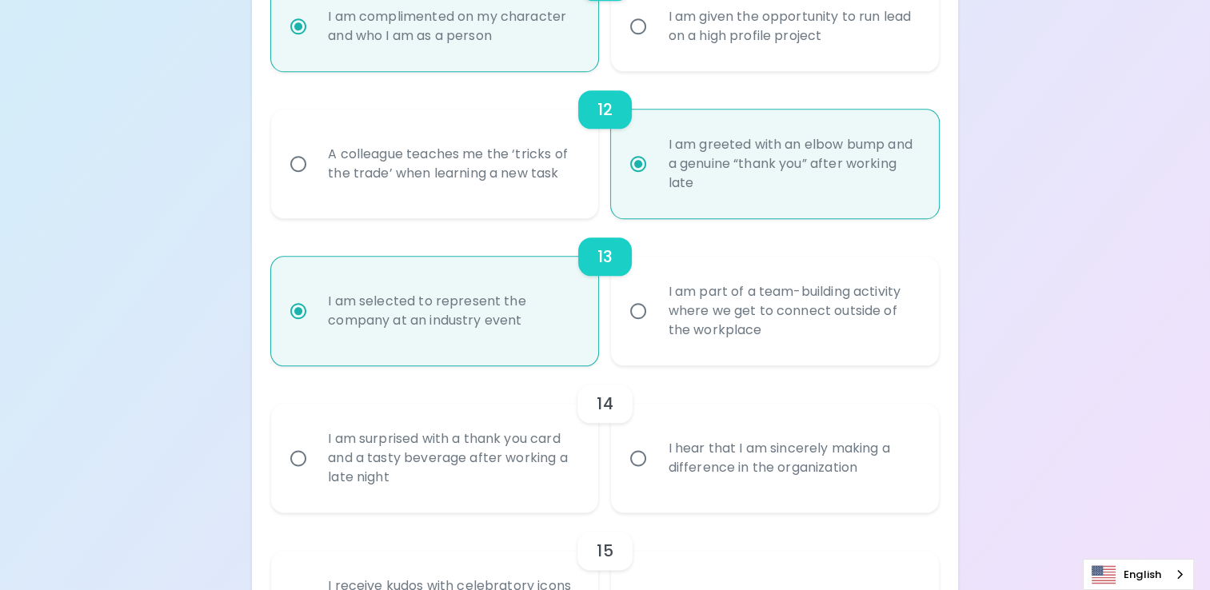
radio input "true"
click at [649, 477] on label "I hear that I am sincerely making a difference in the organization" at bounding box center [765, 458] width 327 height 109
click at [649, 475] on input "I hear that I am sincerely making a difference in the organization" at bounding box center [638, 458] width 34 height 34
radio input "false"
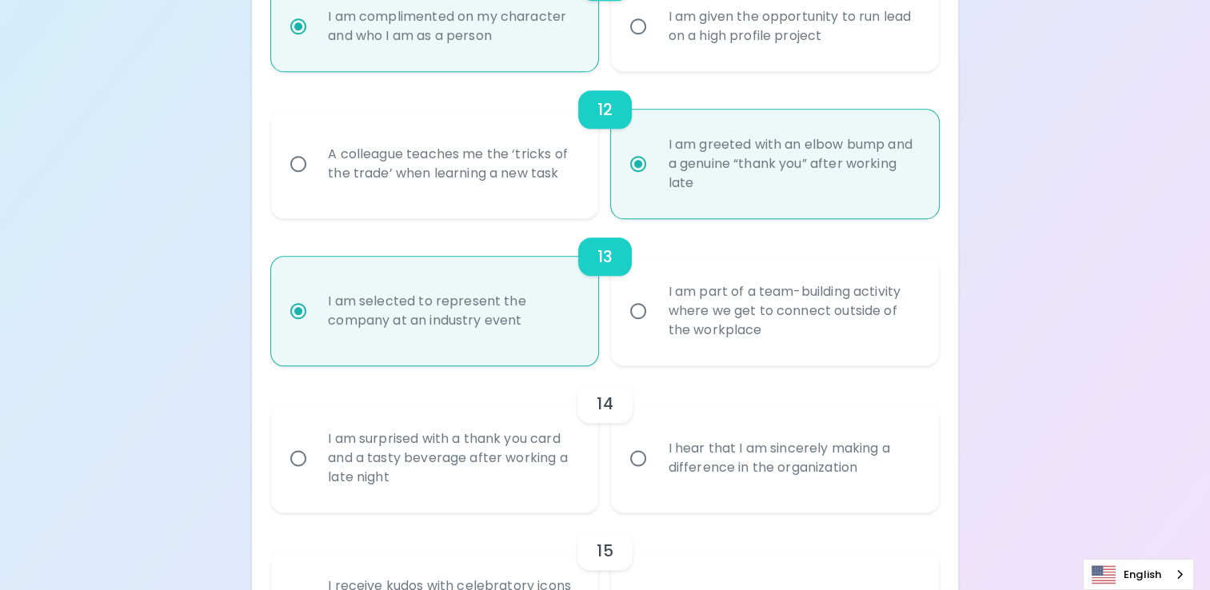
radio input "false"
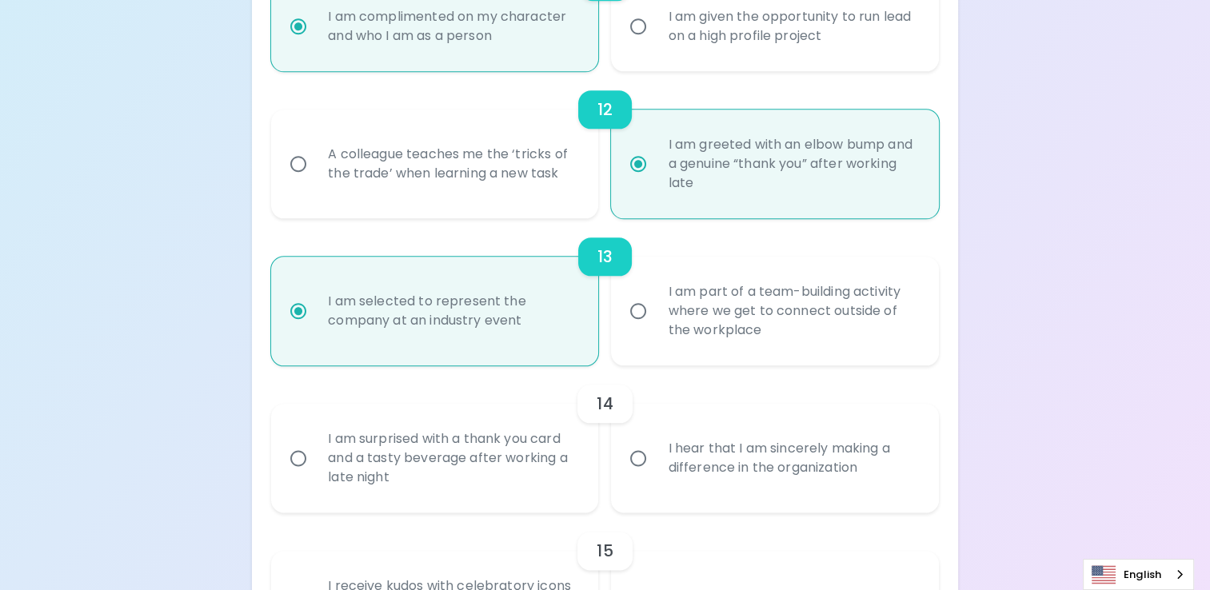
radio input "false"
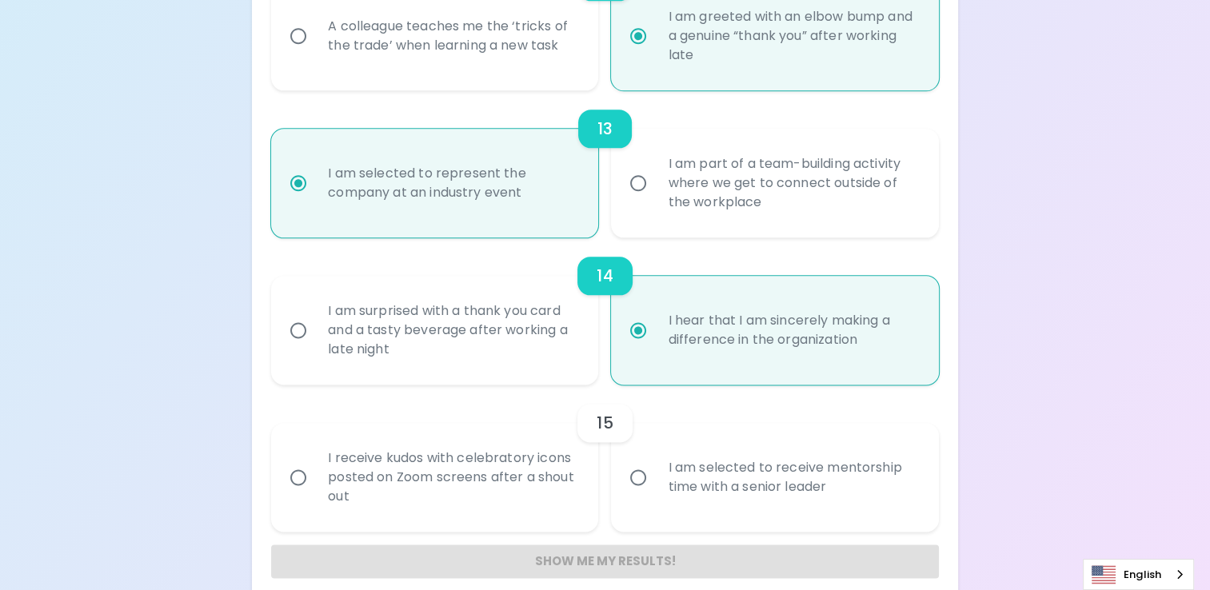
scroll to position [1982, 0]
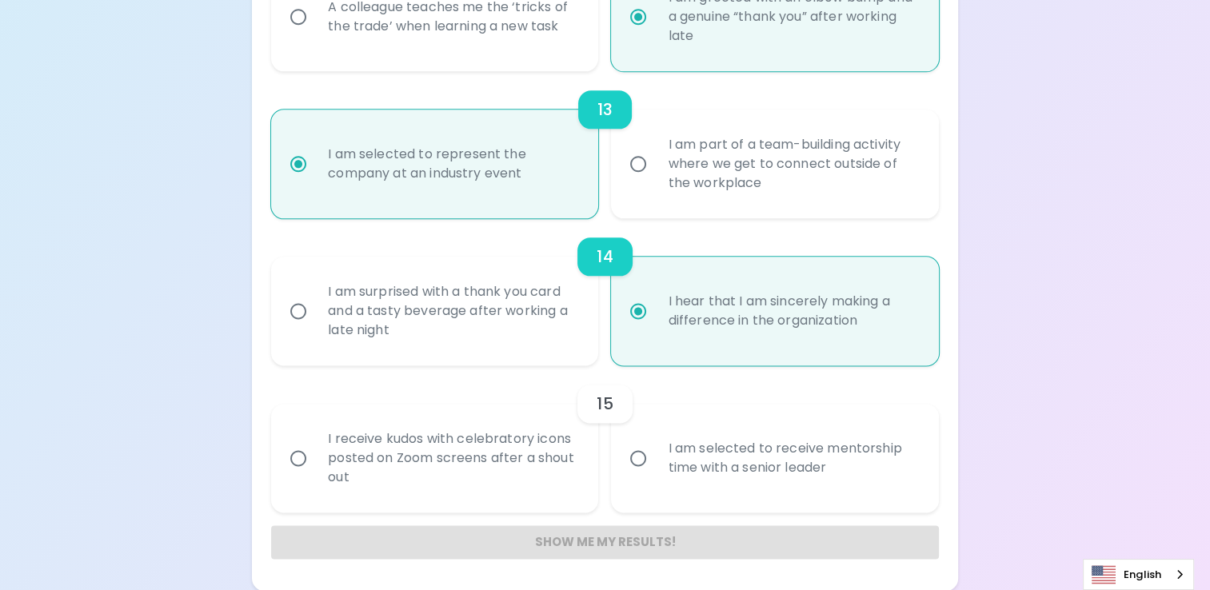
radio input "true"
click at [662, 477] on div "I am selected to receive mentorship time with a senior leader" at bounding box center [792, 458] width 274 height 77
click at [655, 475] on input "I am selected to receive mentorship time with a senior leader" at bounding box center [638, 458] width 34 height 34
radio input "false"
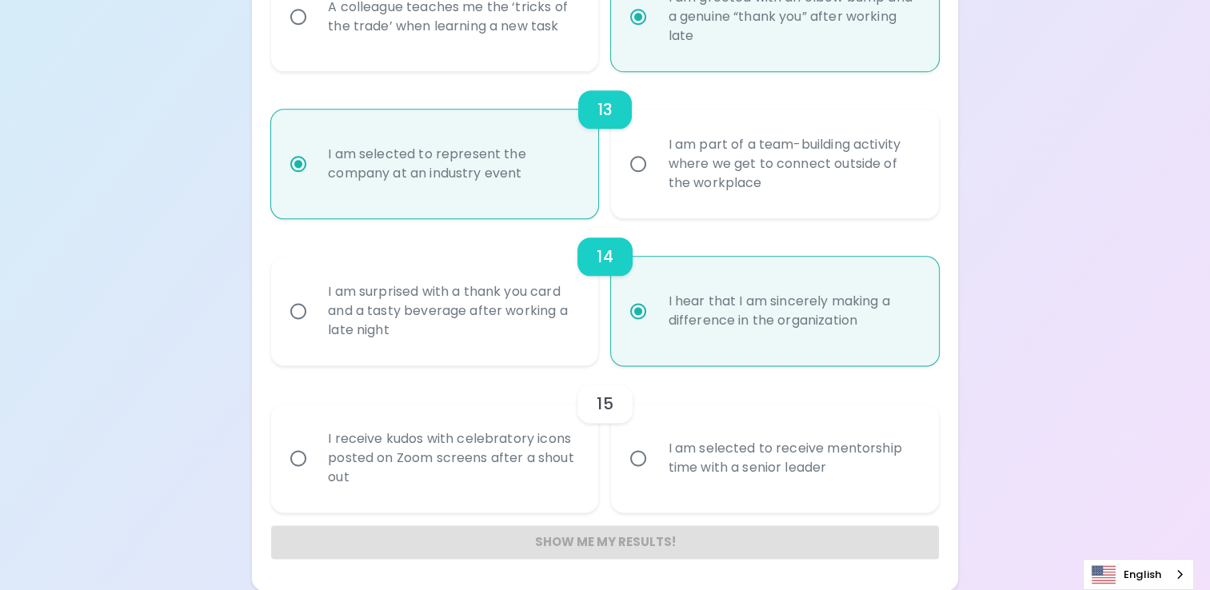
radio input "false"
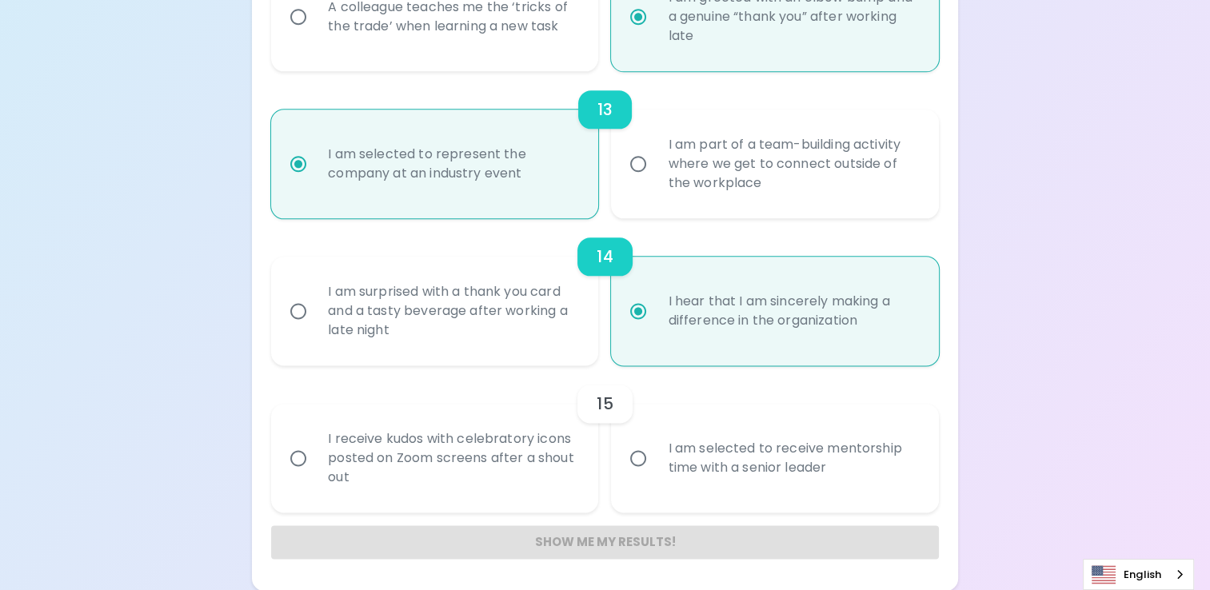
radio input "false"
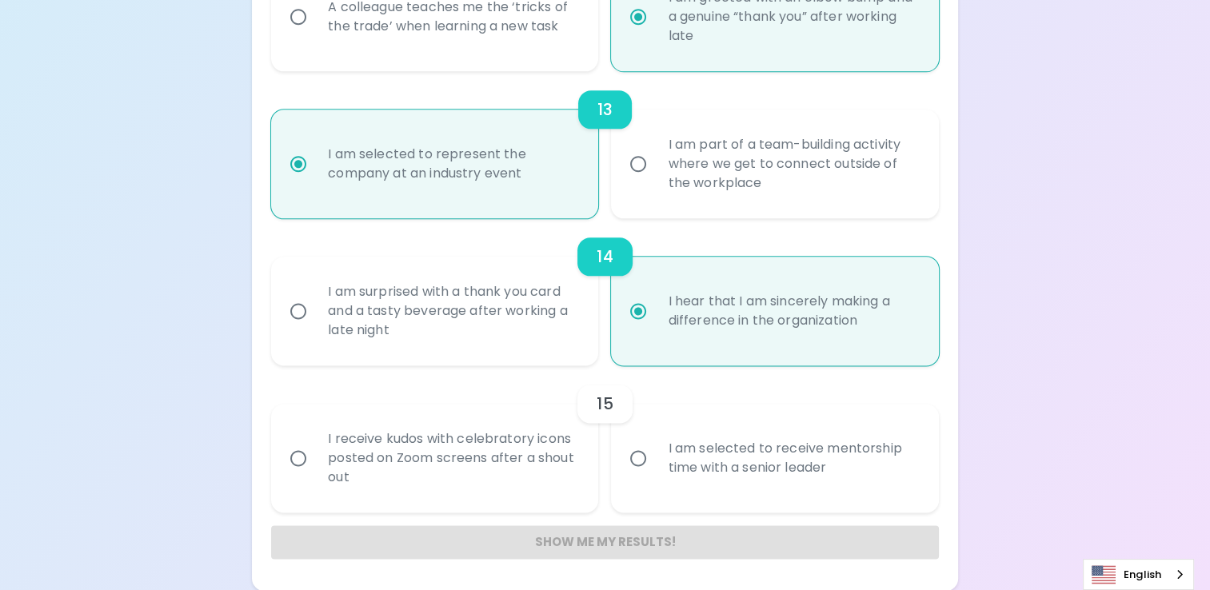
radio input "false"
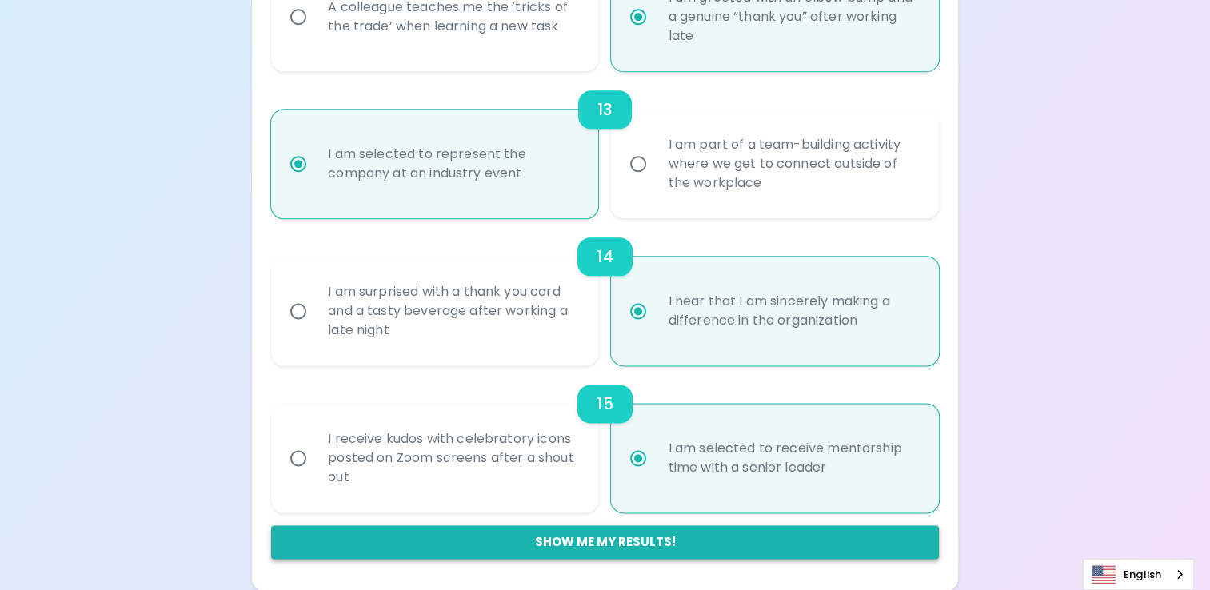
radio input "true"
click at [629, 541] on button "Show me my results!" at bounding box center [605, 542] width 668 height 34
radio input "false"
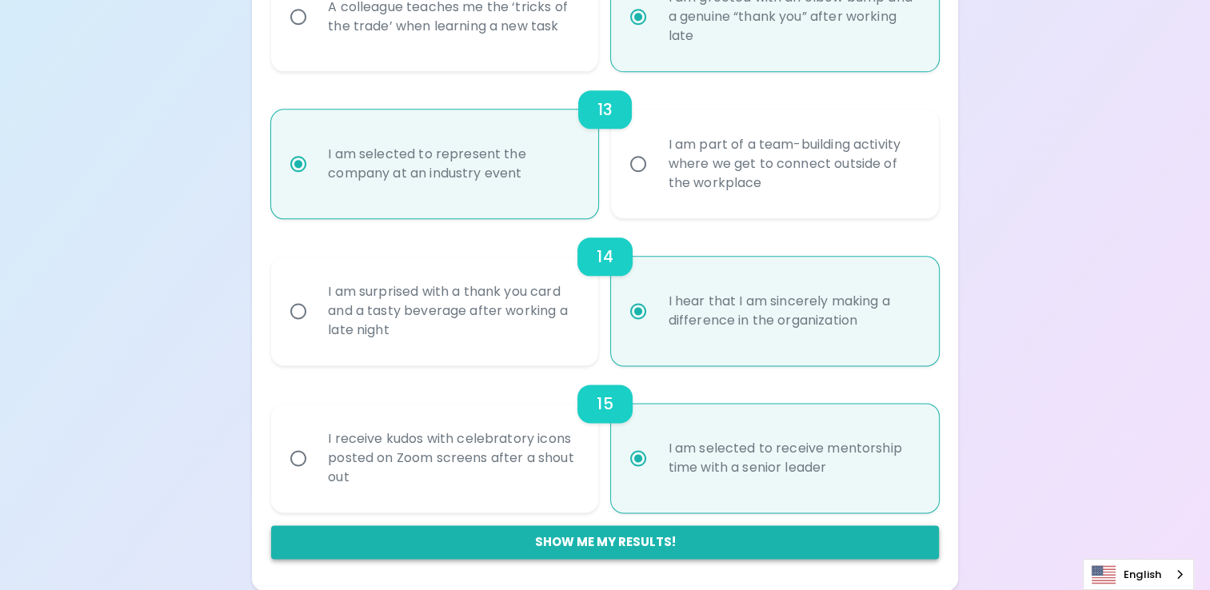
radio input "false"
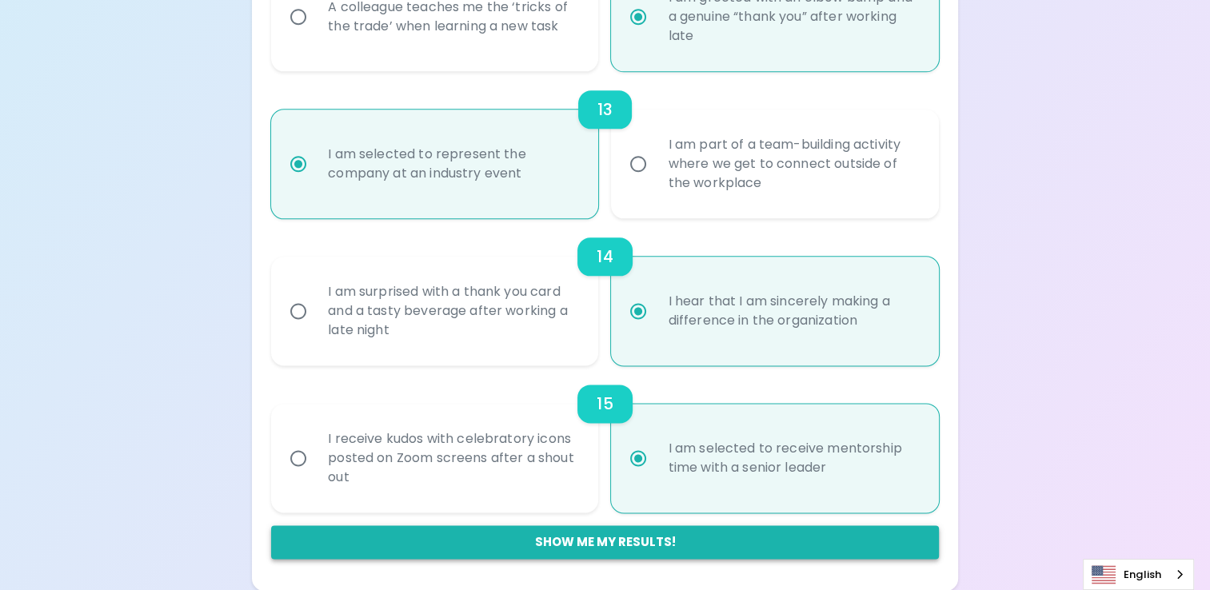
radio input "false"
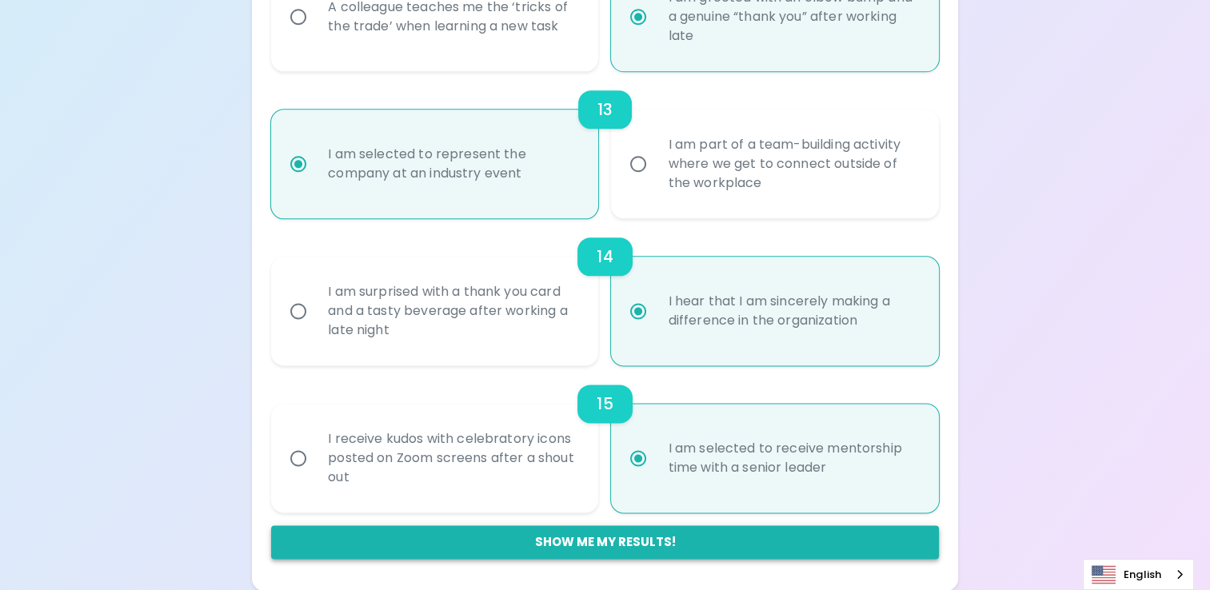
radio input "false"
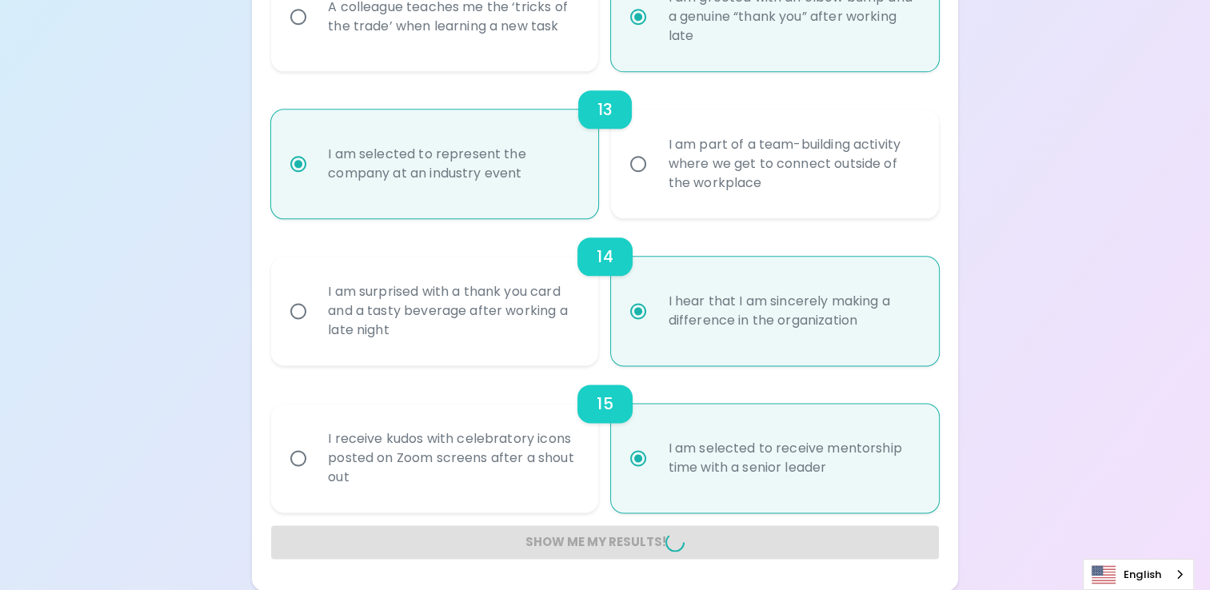
radio input "false"
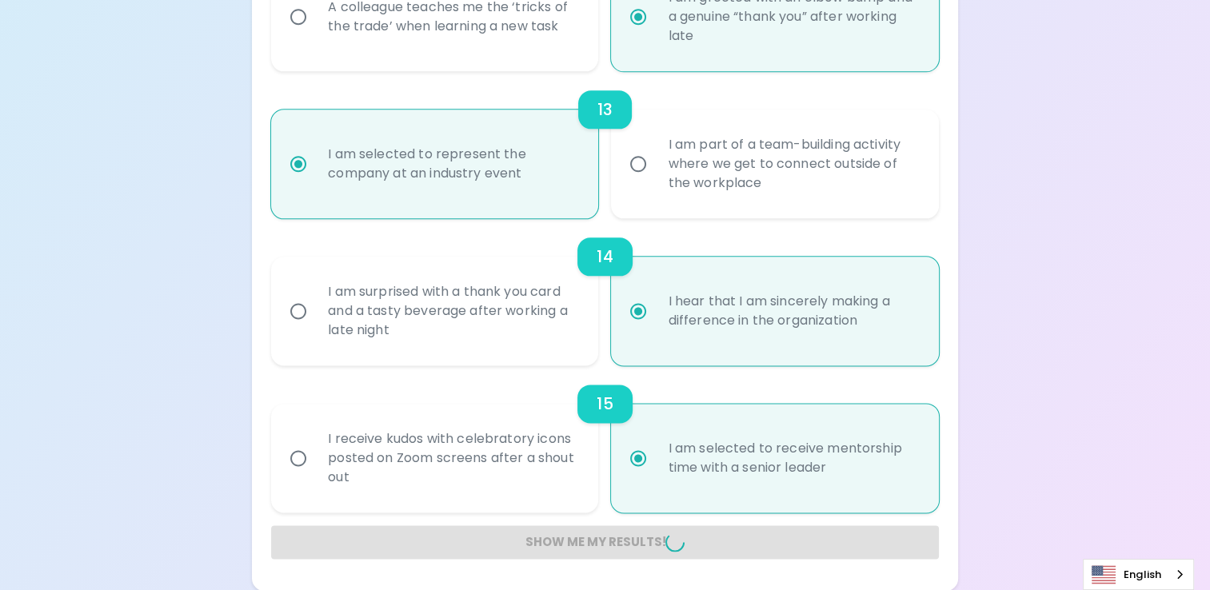
radio input "false"
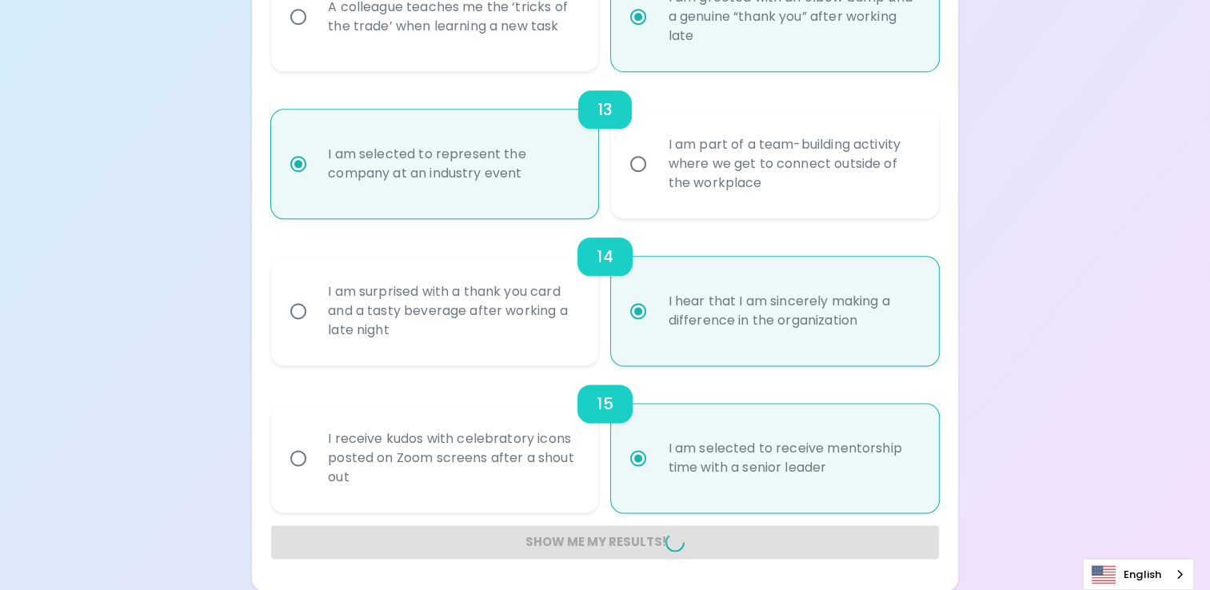
radio input "false"
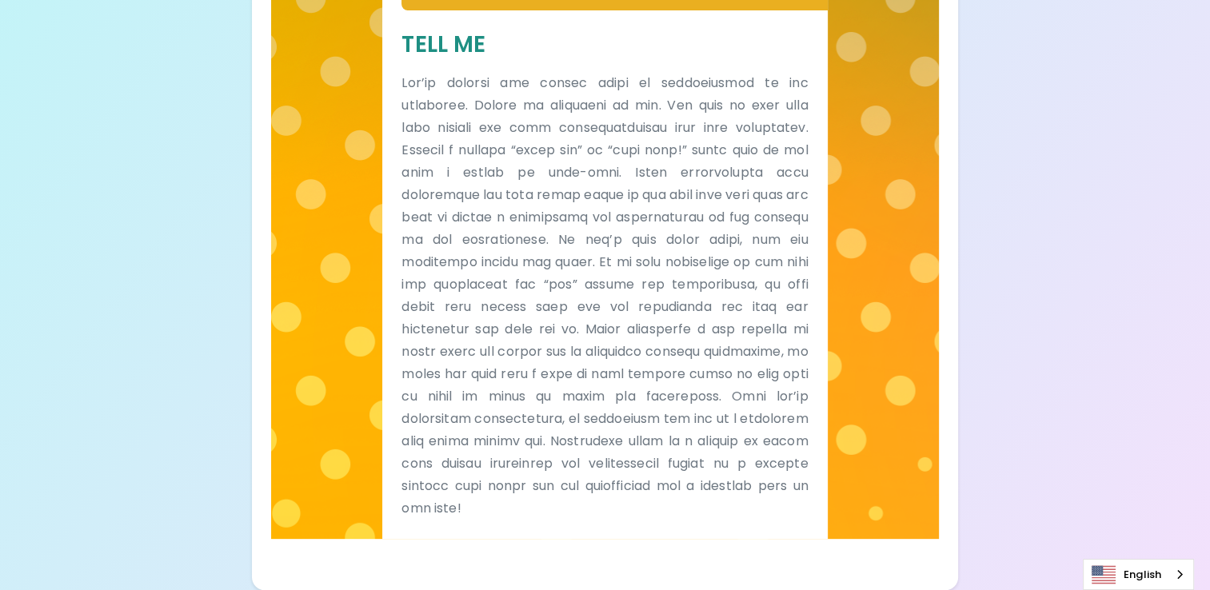
scroll to position [0, 0]
